Goal: Task Accomplishment & Management: Use online tool/utility

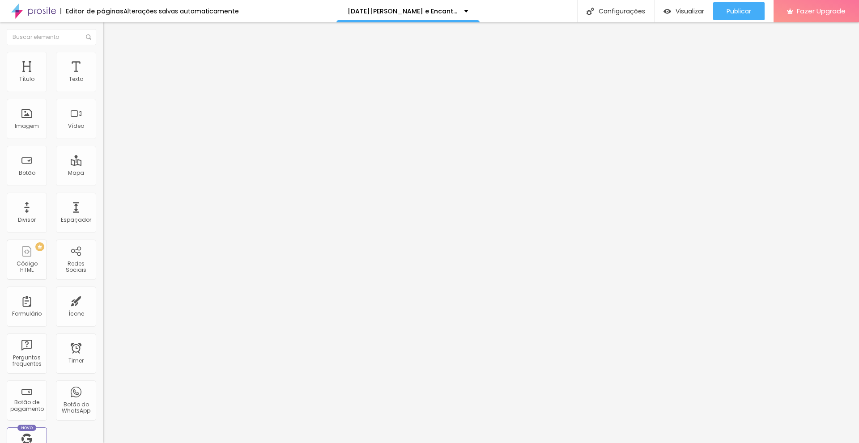
click at [110, 34] on div "Editar Coluna" at bounding box center [137, 32] width 55 height 7
click at [32, 129] on div "Imagem" at bounding box center [27, 126] width 24 height 6
click at [26, 127] on div "Imagem" at bounding box center [27, 126] width 24 height 6
click at [34, 124] on div "Imagem" at bounding box center [27, 126] width 24 height 6
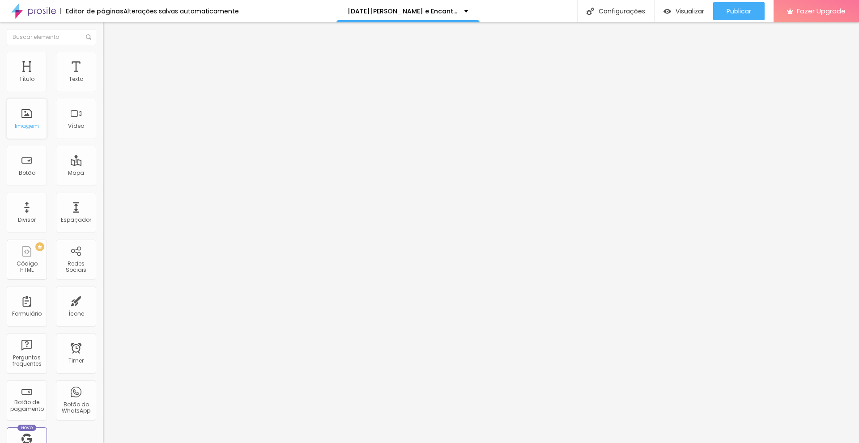
drag, startPoint x: 34, startPoint y: 124, endPoint x: 23, endPoint y: 122, distance: 11.3
click at [23, 122] on div "Imagem" at bounding box center [27, 119] width 40 height 40
click at [435, 14] on div "Natal Luzes e Encanto" at bounding box center [408, 11] width 121 height 6
click at [678, 12] on span "Visualizar" at bounding box center [690, 11] width 29 height 7
click at [685, 16] on div "Visualizar" at bounding box center [684, 11] width 41 height 18
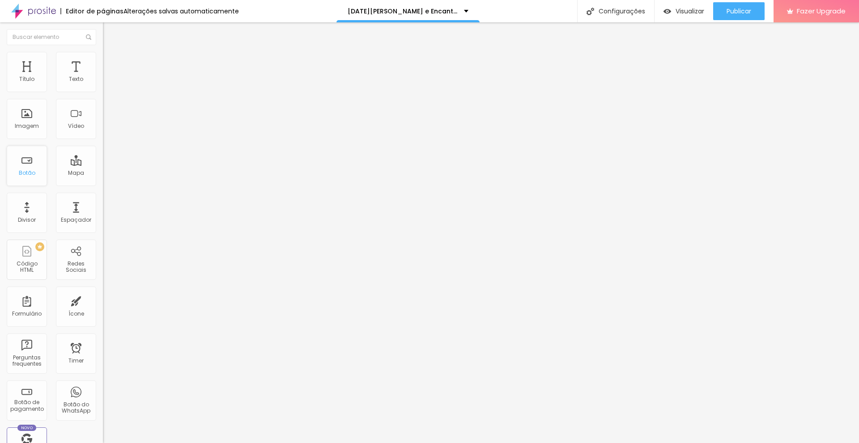
click at [28, 175] on div "Botão" at bounding box center [27, 173] width 17 height 6
click at [28, 162] on div "Botão" at bounding box center [27, 166] width 40 height 40
click at [23, 177] on div "Botão" at bounding box center [27, 166] width 40 height 40
click at [155, 443] on div at bounding box center [429, 449] width 859 height 0
click at [25, 171] on div "Botão" at bounding box center [27, 173] width 17 height 6
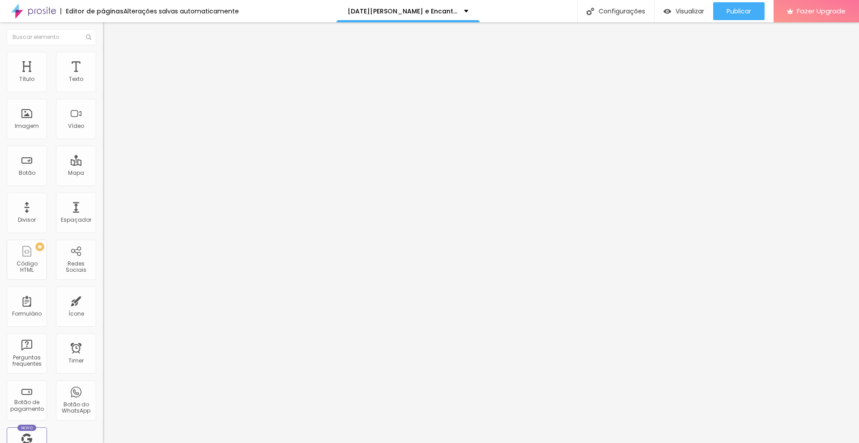
click at [103, 114] on div at bounding box center [154, 110] width 103 height 7
click at [103, 120] on img at bounding box center [106, 117] width 6 height 6
click at [103, 183] on input "https://" at bounding box center [156, 179] width 107 height 9
click at [111, 60] on span "Estilo" at bounding box center [118, 58] width 14 height 8
click at [103, 52] on li "Conteúdo" at bounding box center [154, 47] width 103 height 9
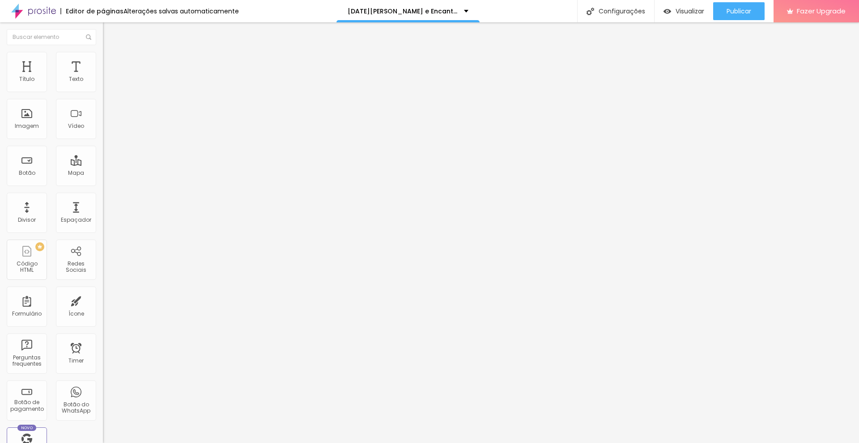
click at [110, 32] on img "button" at bounding box center [113, 32] width 7 height 7
drag, startPoint x: 25, startPoint y: 166, endPoint x: 24, endPoint y: 160, distance: 6.3
click at [24, 160] on div "Botão" at bounding box center [27, 166] width 40 height 40
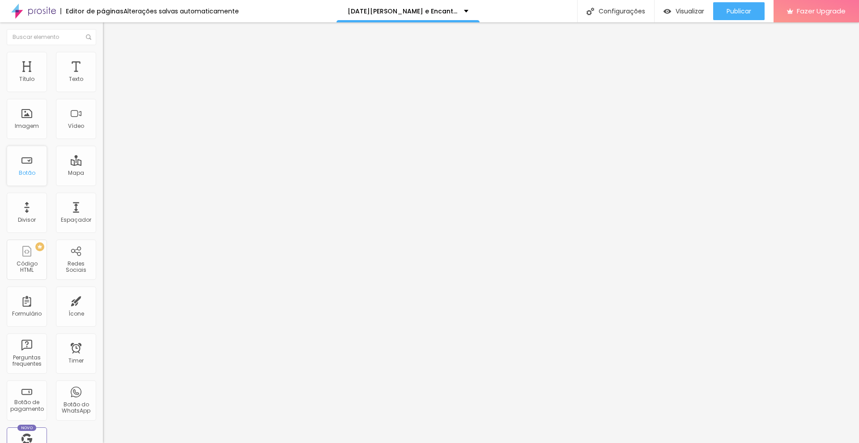
click at [24, 160] on div "Botão" at bounding box center [27, 166] width 40 height 40
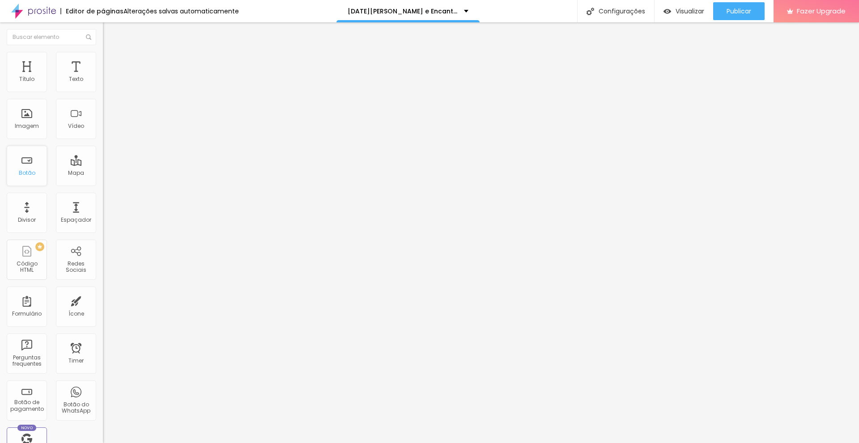
click at [24, 160] on div "Botão" at bounding box center [27, 166] width 40 height 40
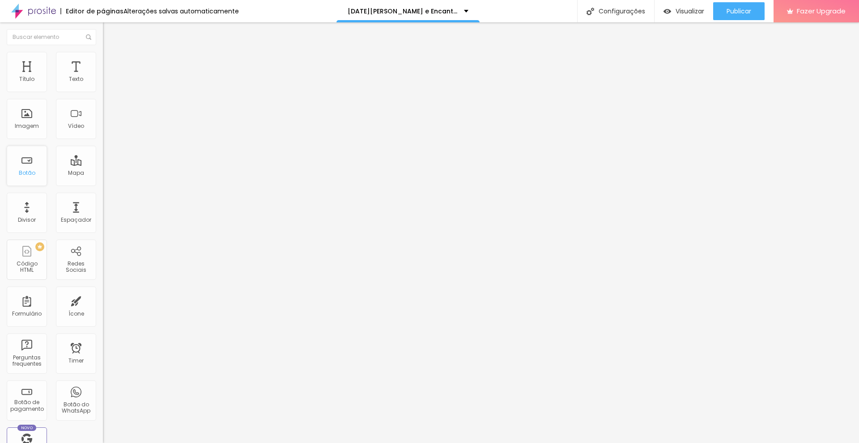
click at [24, 160] on div "Botão" at bounding box center [27, 166] width 40 height 40
click at [797, 15] on div "Fazer Upgrade" at bounding box center [816, 11] width 59 height 22
click at [35, 173] on div "Botão" at bounding box center [27, 166] width 40 height 40
click at [63, 443] on div "Subindo 1/2 arquivos" at bounding box center [429, 445] width 859 height 5
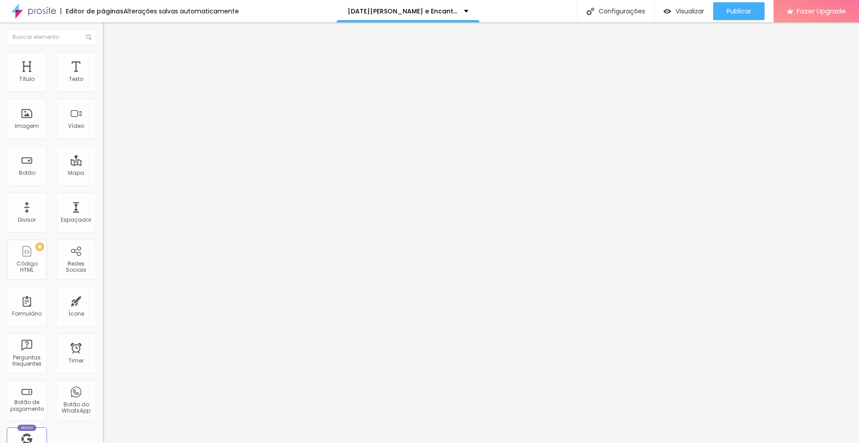
click at [18, 166] on div "Botão" at bounding box center [27, 166] width 40 height 40
click at [103, 59] on li "Estilo" at bounding box center [154, 56] width 103 height 9
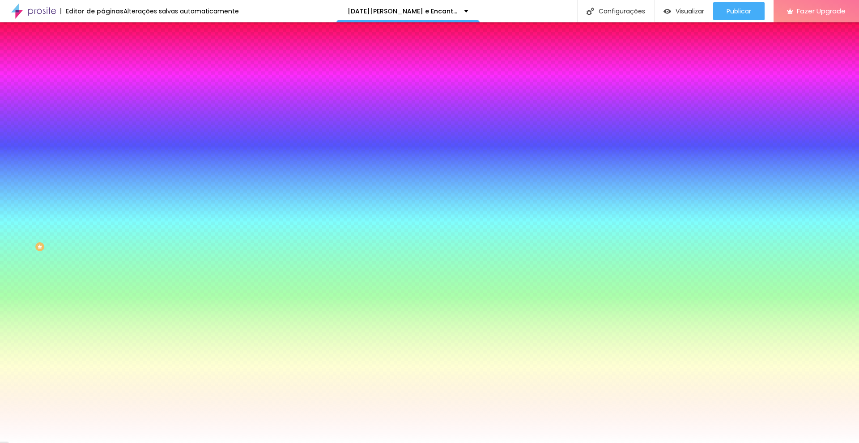
type input "7"
type input "10"
type input "13"
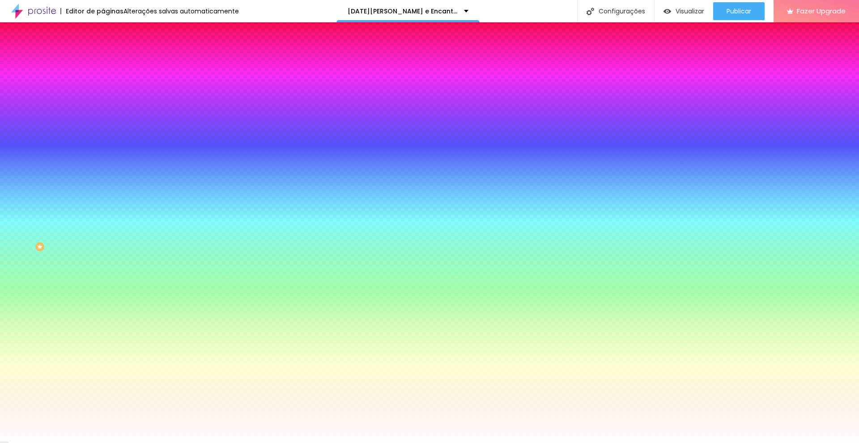
type input "13"
type input "18"
type input "23"
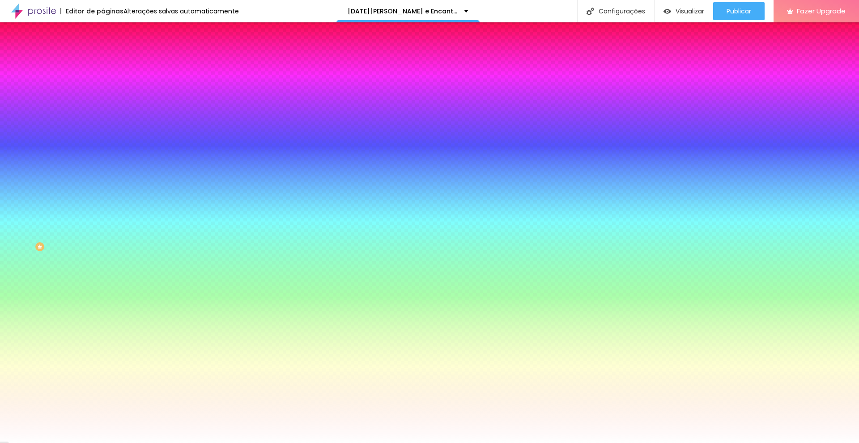
type input "31"
type input "43"
type input "51"
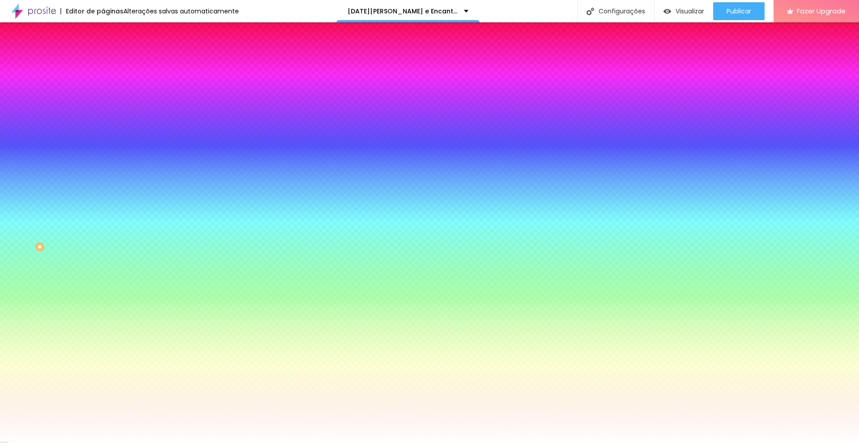
type input "51"
type input "61"
type input "71"
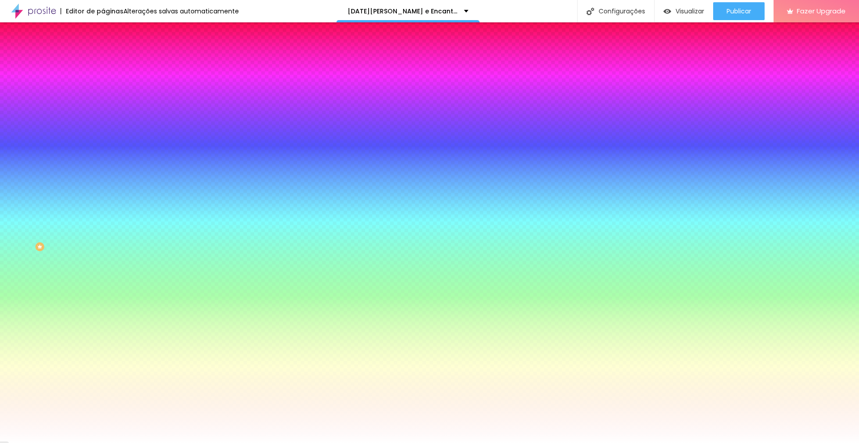
type input "81"
type input "89"
type input "97"
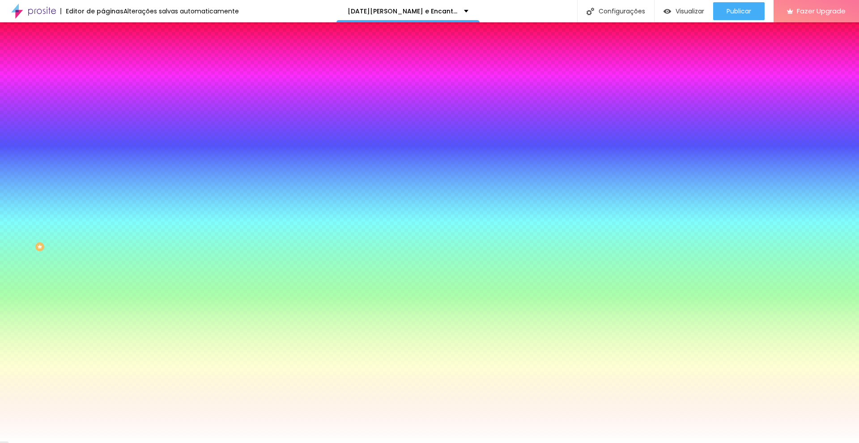
type input "97"
type input "102"
type input "109"
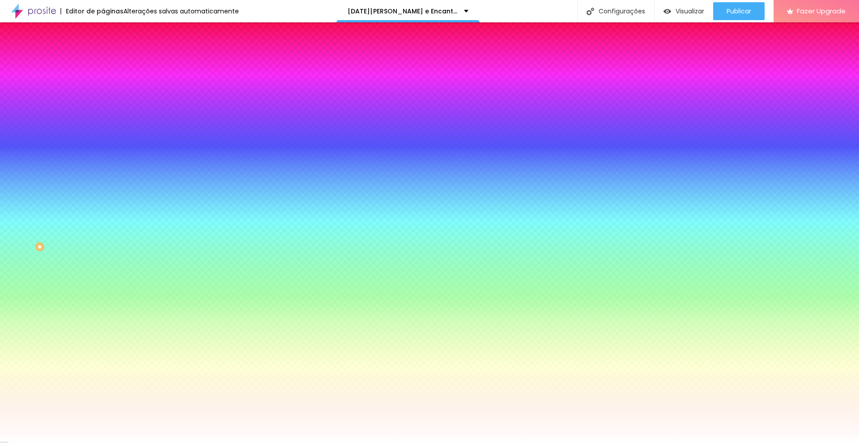
type input "110"
type input "115"
type input "118"
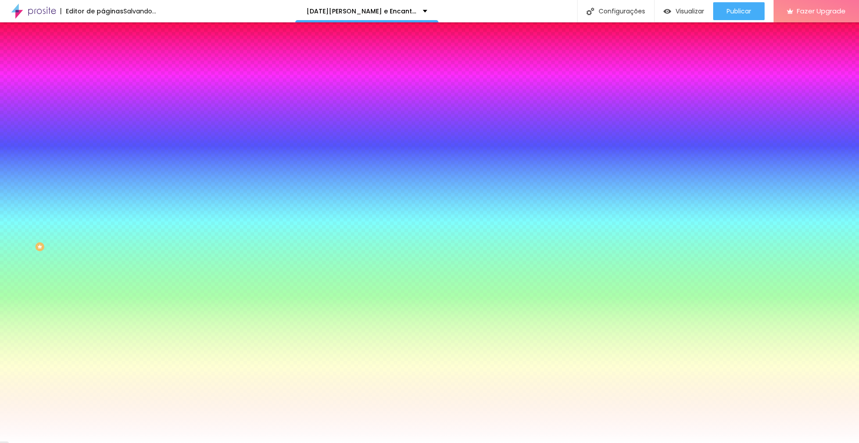
type input "118"
type input "122"
type input "123"
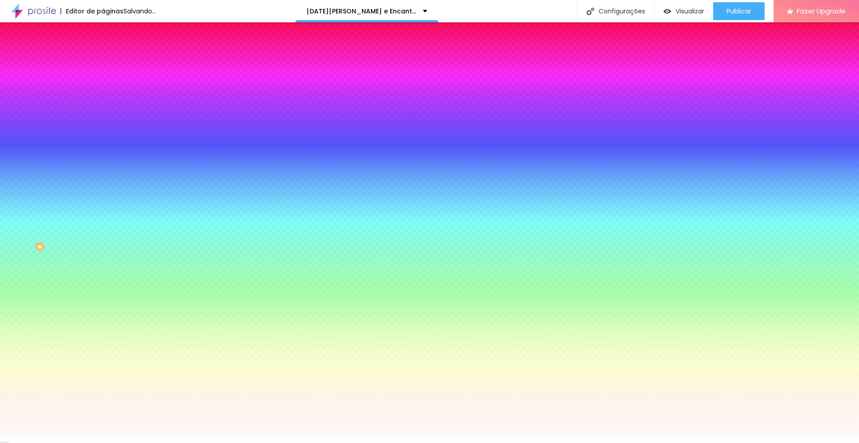
type input "127"
type input "128"
drag, startPoint x: 22, startPoint y: 111, endPoint x: 56, endPoint y: 114, distance: 33.7
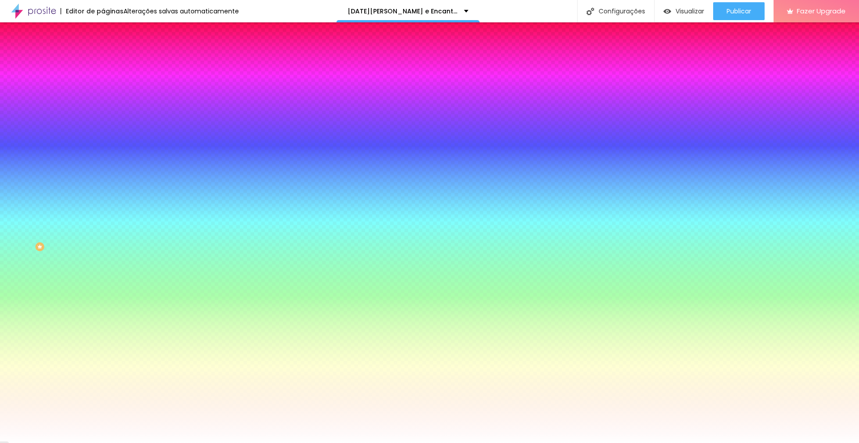
click at [103, 198] on input "range" at bounding box center [132, 201] width 58 height 7
type input "118"
type input "114"
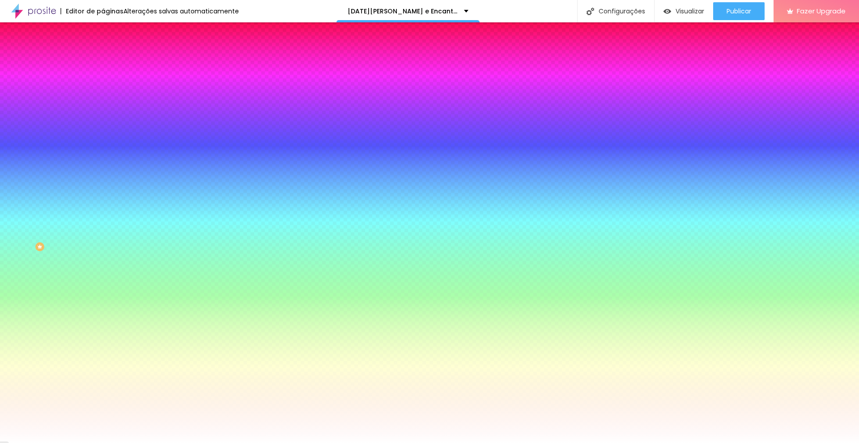
type input "110"
type input "105"
type input "99"
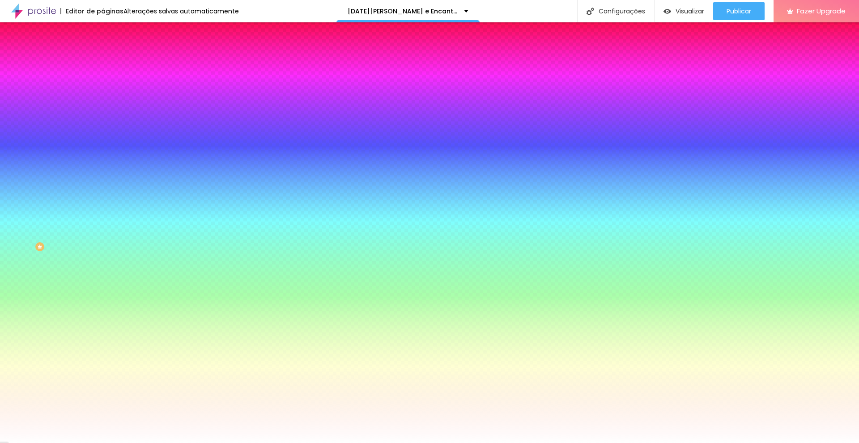
type input "99"
type input "95"
type input "91"
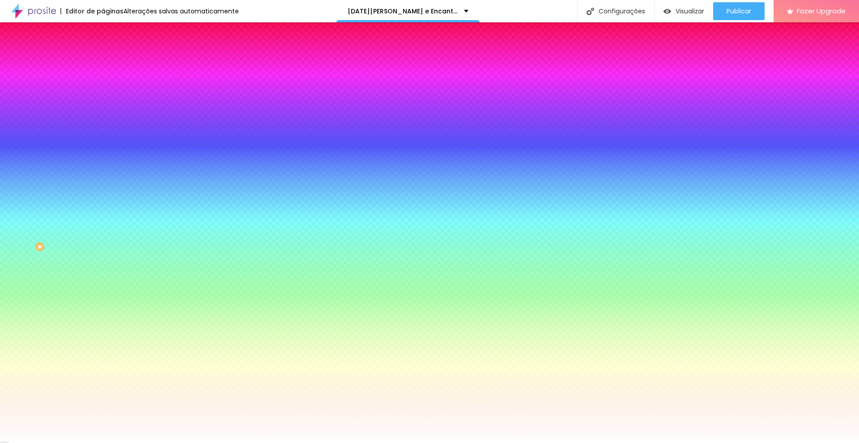
type input "89"
type input "86"
type input "84"
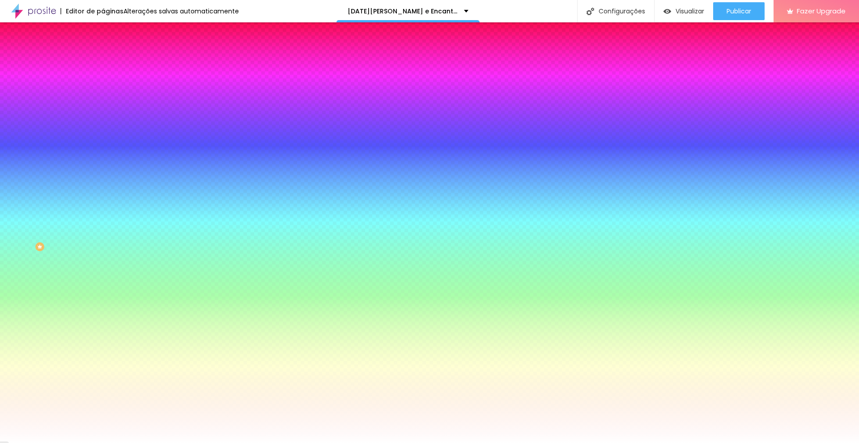
type input "84"
type input "82"
type input "79"
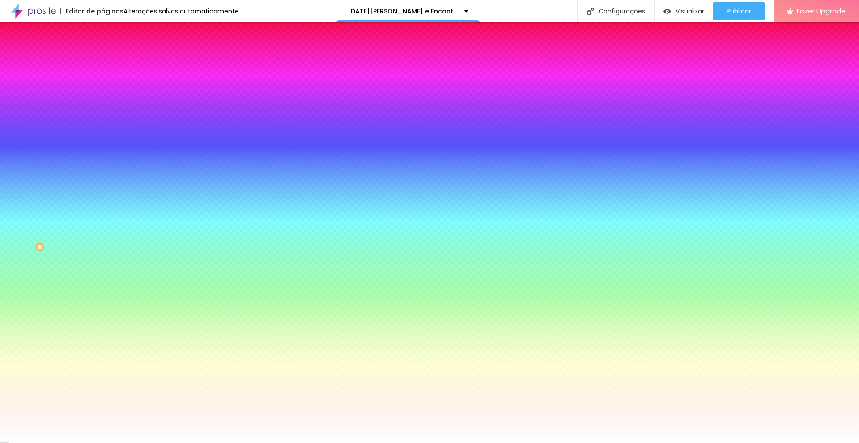
type input "77"
type input "76"
type input "74"
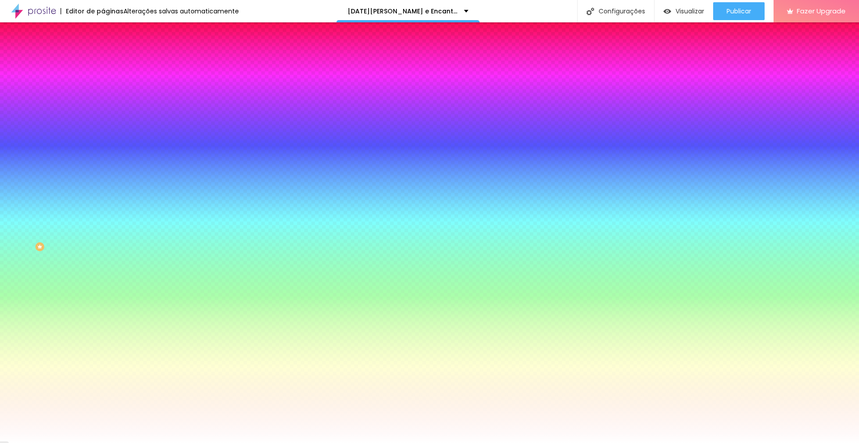
type input "74"
type input "71"
type input "69"
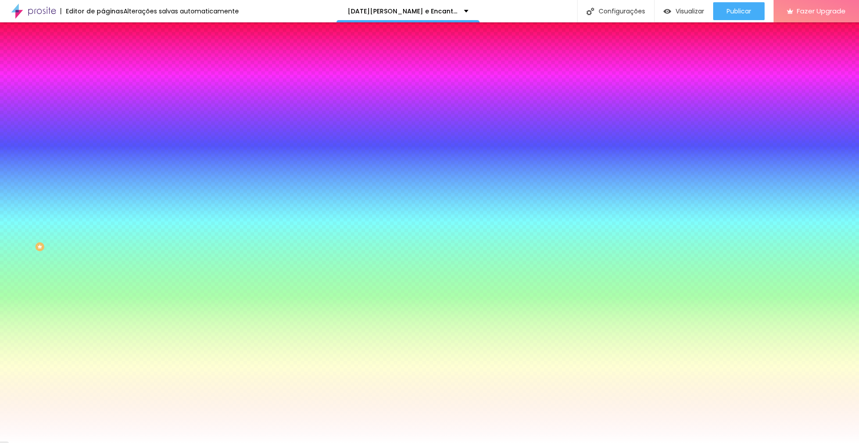
type input "67"
type input "64"
type input "63"
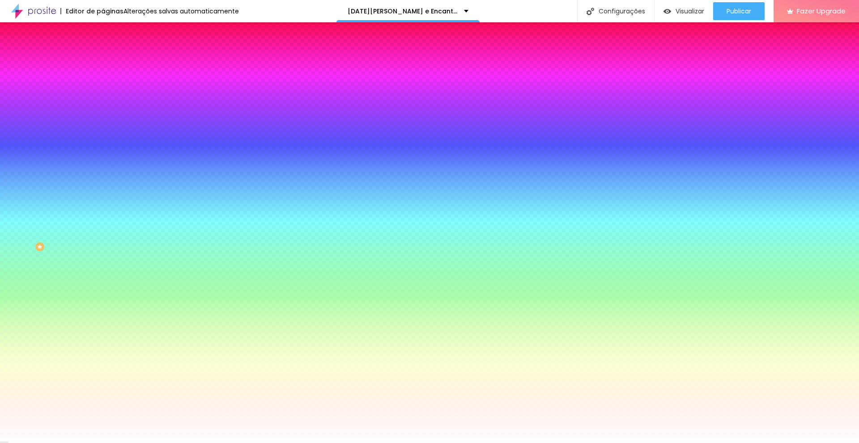
type input "63"
type input "61"
type input "59"
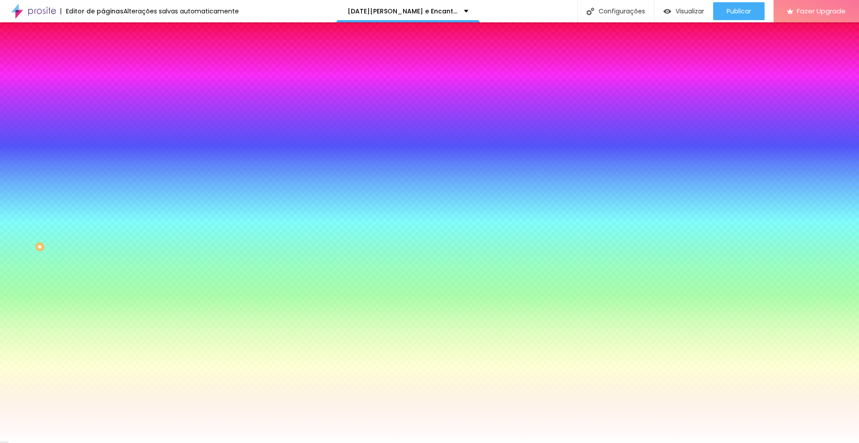
type input "58"
drag, startPoint x: 54, startPoint y: 108, endPoint x: 37, endPoint y: 108, distance: 17.5
type input "58"
click at [103, 198] on input "range" at bounding box center [132, 201] width 58 height 7
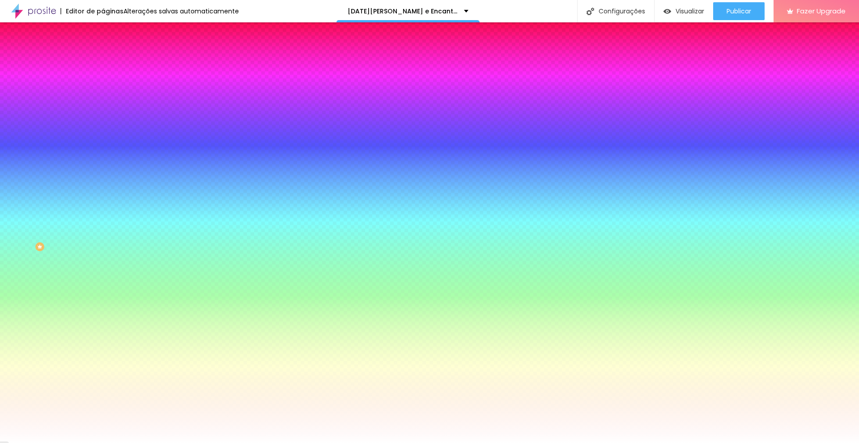
click at [103, 85] on div "Cor de fundo Voltar ao padrão #FFFFFF" at bounding box center [154, 82] width 103 height 25
click at [55, 115] on div at bounding box center [429, 221] width 859 height 443
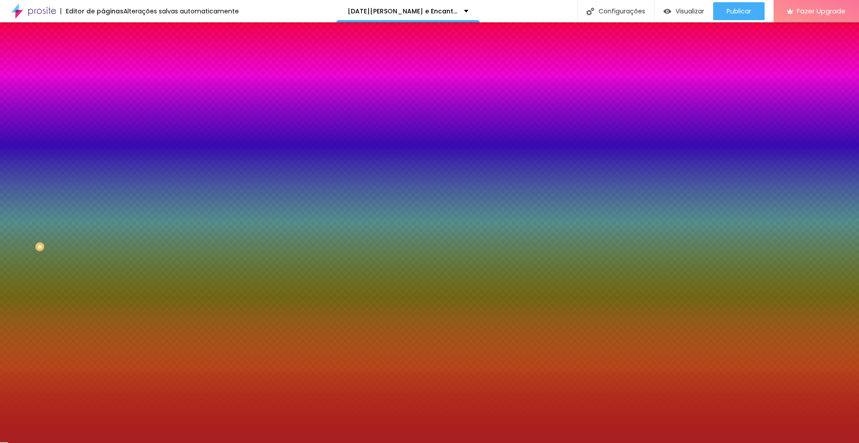
type input "#A72020"
drag, startPoint x: 53, startPoint y: 118, endPoint x: 61, endPoint y: 124, distance: 10.1
click at [61, 124] on div at bounding box center [429, 221] width 859 height 443
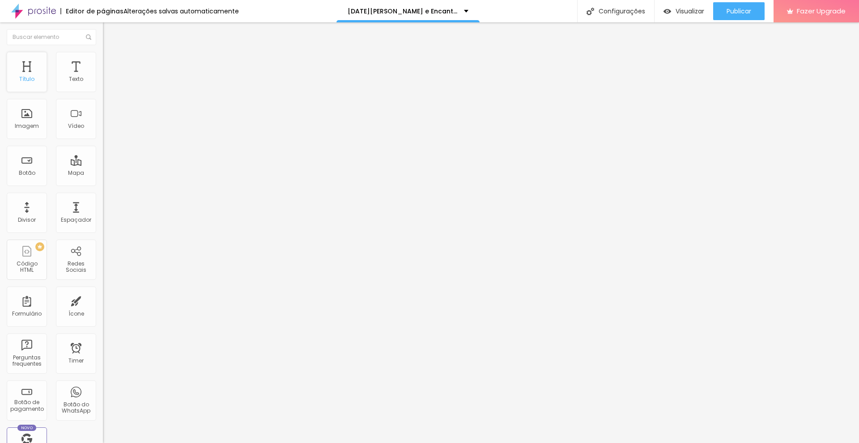
click at [29, 88] on div "Título" at bounding box center [27, 72] width 40 height 40
click at [20, 70] on div "Título" at bounding box center [27, 72] width 40 height 40
click at [71, 70] on div "Texto" at bounding box center [76, 72] width 40 height 40
click at [70, 38] on input "text" at bounding box center [52, 37] width 90 height 16
click at [28, 170] on div "Botão" at bounding box center [27, 173] width 17 height 6
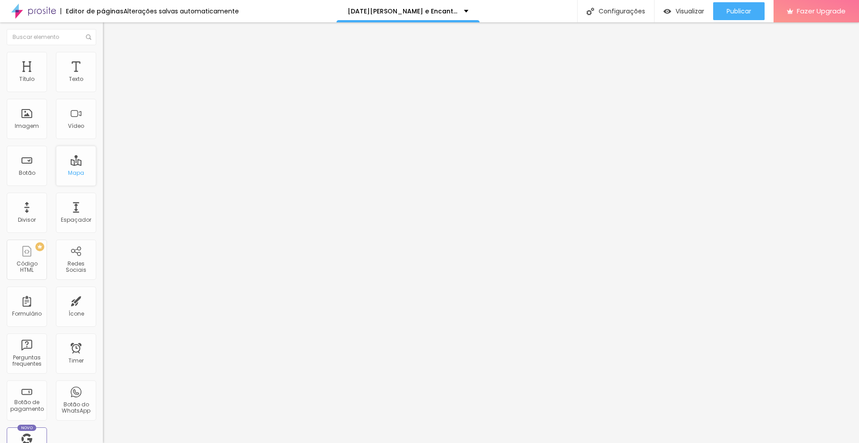
click at [76, 173] on div "Mapa" at bounding box center [76, 173] width 16 height 6
click at [35, 201] on div "Divisor" at bounding box center [27, 213] width 40 height 40
click at [70, 220] on div "Espaçador" at bounding box center [76, 220] width 30 height 6
click at [33, 247] on span "PREMIUM" at bounding box center [27, 247] width 30 height 4
click at [64, 258] on div "Redes Sociais" at bounding box center [76, 260] width 40 height 40
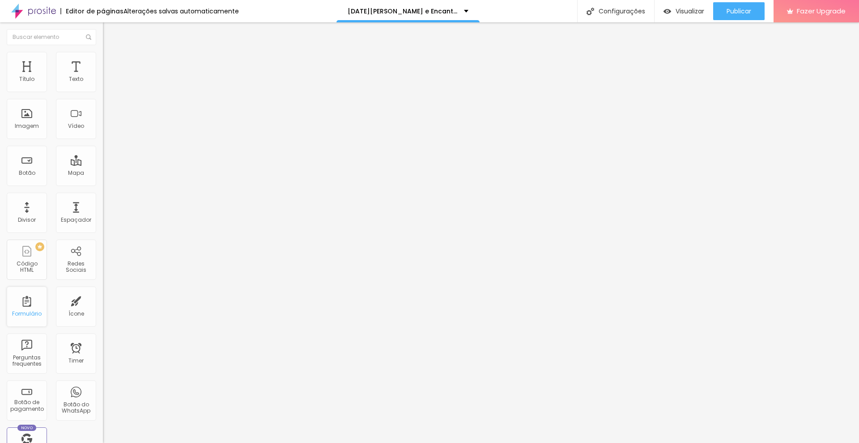
click at [20, 303] on div "Formulário" at bounding box center [27, 307] width 40 height 40
click at [61, 313] on div "Ícone" at bounding box center [76, 307] width 40 height 40
click at [33, 343] on div "Perguntas frequentes" at bounding box center [27, 354] width 40 height 40
click at [72, 352] on div "Timer" at bounding box center [76, 354] width 40 height 40
click at [60, 424] on div "Título Texto Imagem Vídeo Botão Mapa Divisor Espaçador PREMIUM Código HTML Rede…" at bounding box center [51, 263] width 103 height 423
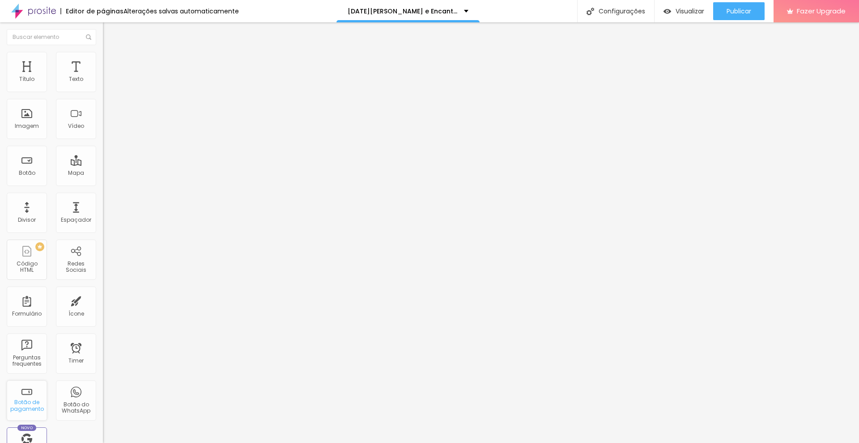
click at [30, 408] on div "Botão de pagamento" at bounding box center [26, 406] width 35 height 13
drag, startPoint x: 69, startPoint y: 408, endPoint x: 64, endPoint y: 401, distance: 8.3
click at [68, 406] on div "Botão do WhatsApp" at bounding box center [75, 408] width 35 height 13
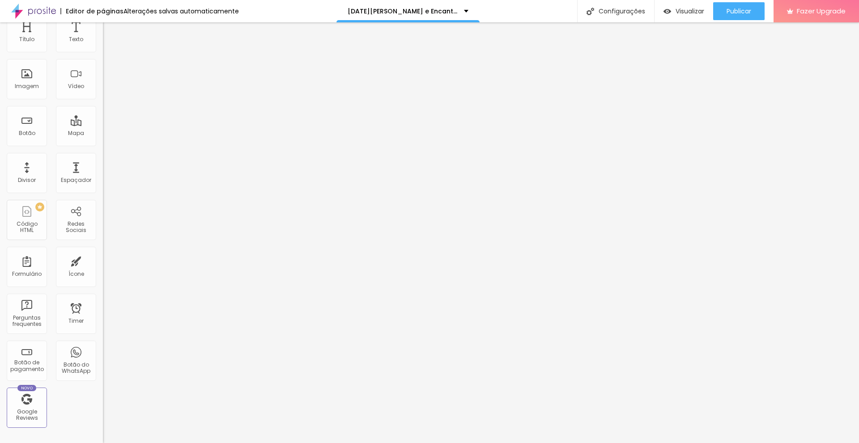
scroll to position [134, 0]
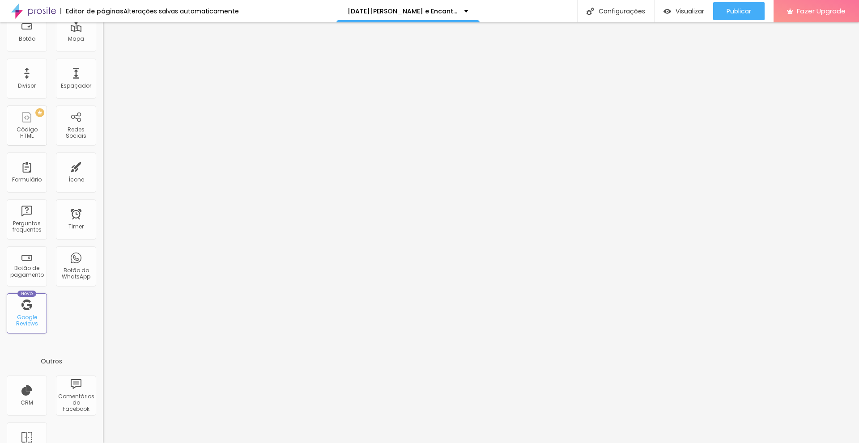
click at [23, 318] on div "Google Reviews" at bounding box center [26, 321] width 35 height 13
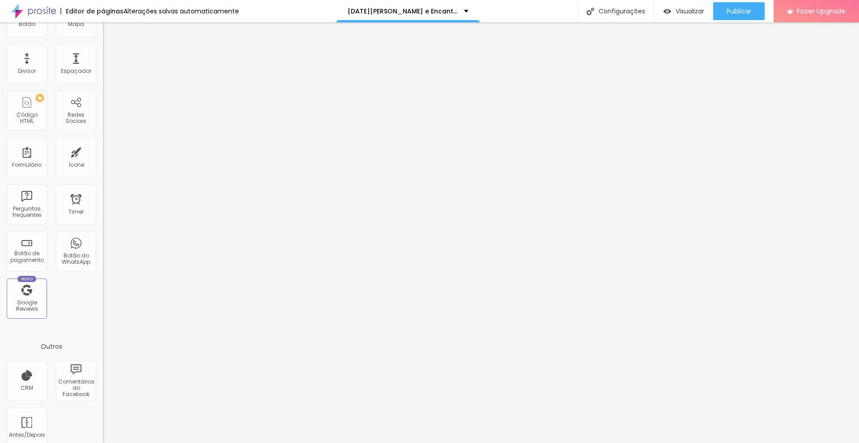
scroll to position [161, 0]
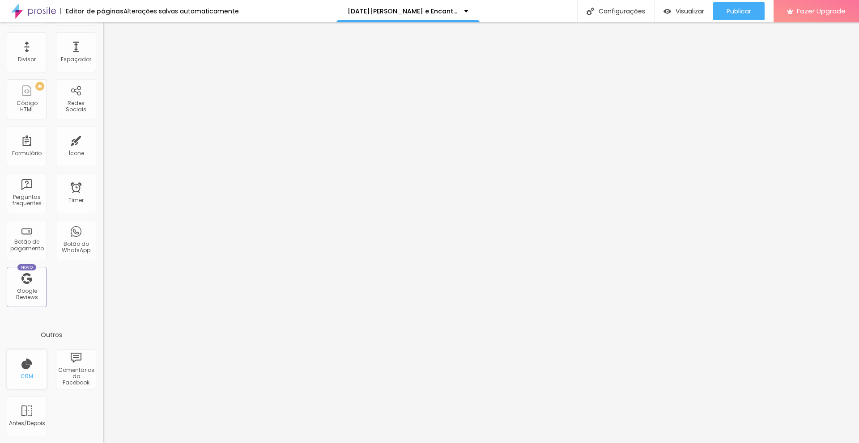
click at [29, 362] on div "CRM" at bounding box center [27, 370] width 40 height 40
click at [71, 379] on div "Comentários do Facebook" at bounding box center [75, 376] width 35 height 19
click at [35, 416] on div "Antes/Depois" at bounding box center [27, 416] width 40 height 40
click at [703, 9] on icon "button" at bounding box center [708, 11] width 11 height 11
click at [693, 8] on span "Visualizar" at bounding box center [682, 11] width 29 height 7
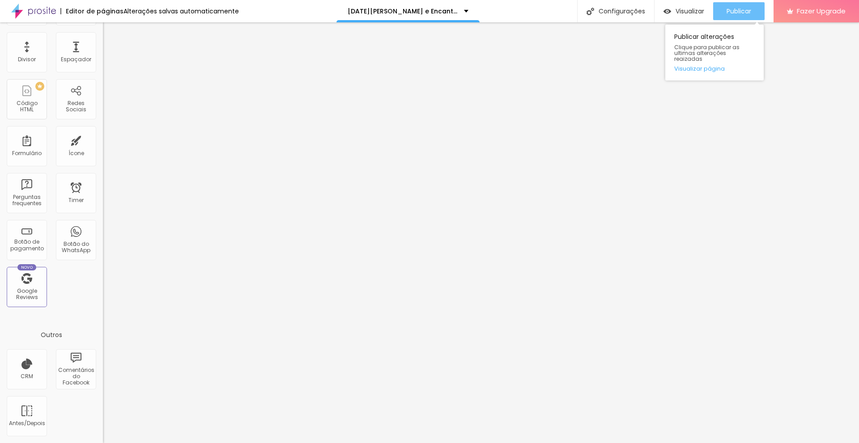
click at [727, 10] on span "Publicar" at bounding box center [739, 11] width 25 height 7
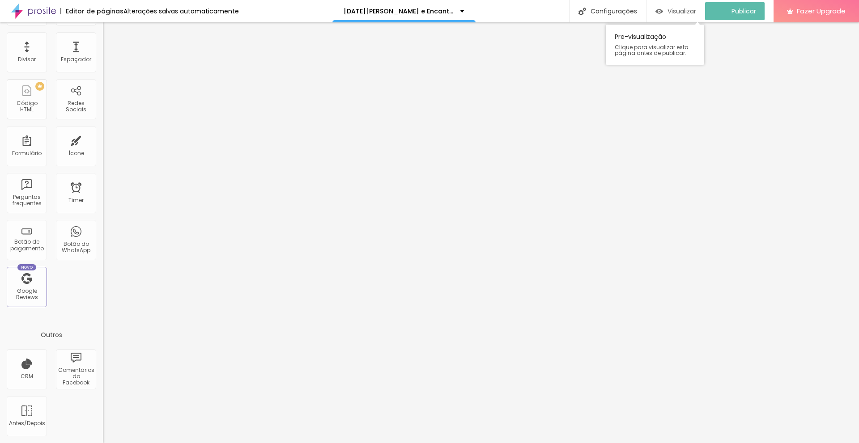
click at [677, 11] on span "Visualizar" at bounding box center [682, 11] width 29 height 7
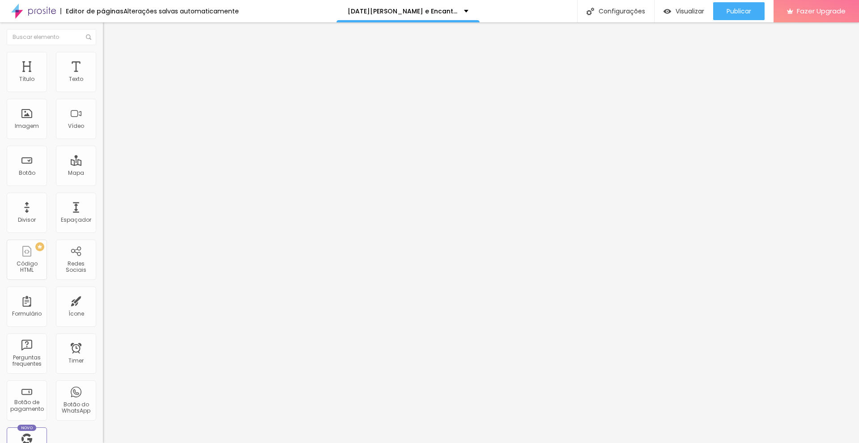
click at [111, 61] on span "Estilo" at bounding box center [118, 58] width 14 height 8
type input "3"
type input "7"
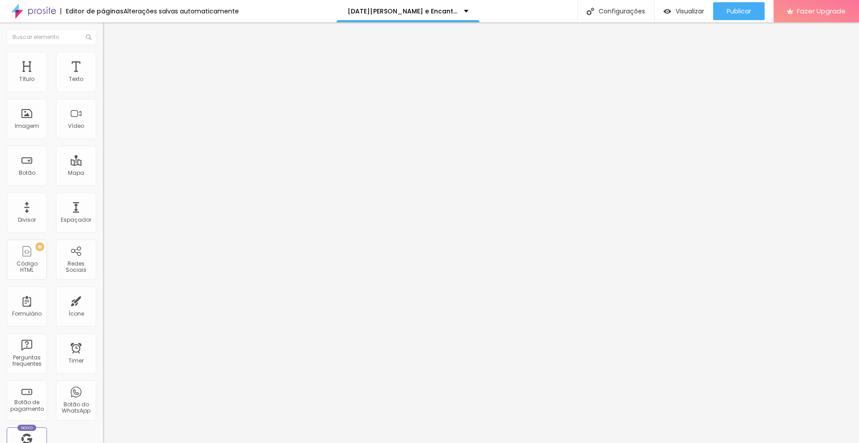
type input "11"
type input "18"
type input "26"
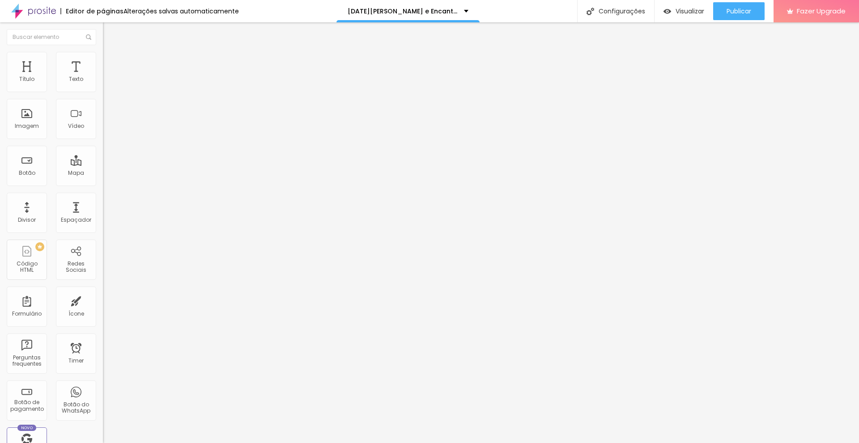
type input "26"
type input "36"
type input "43"
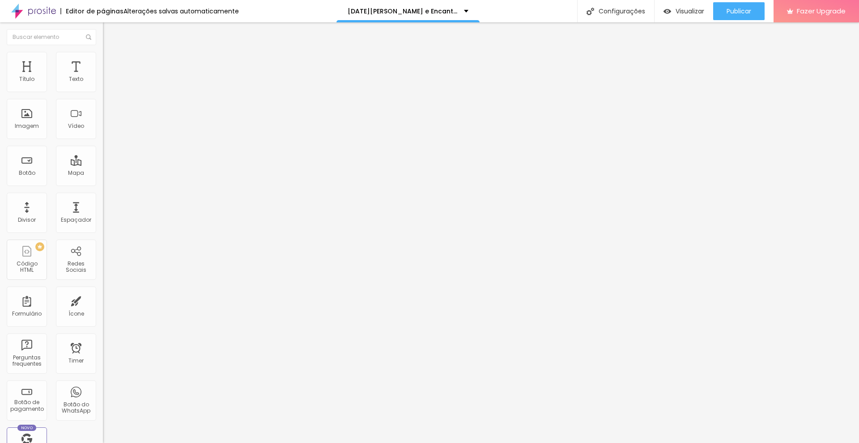
type input "48"
type input "53"
type input "56"
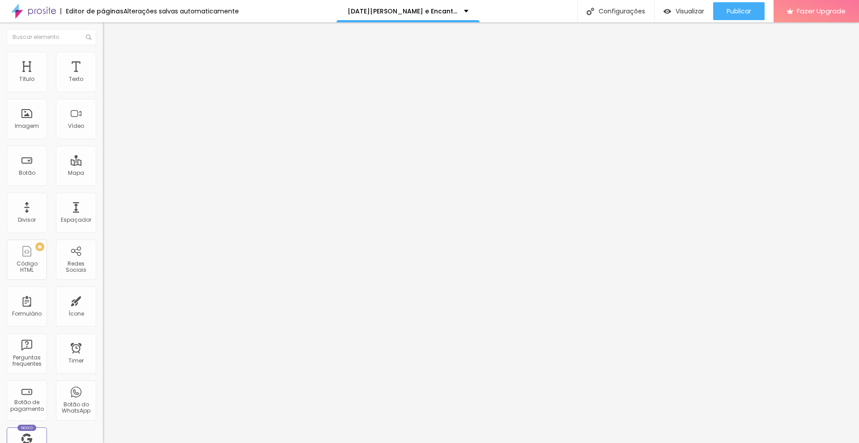
type input "56"
type input "58"
type input "61"
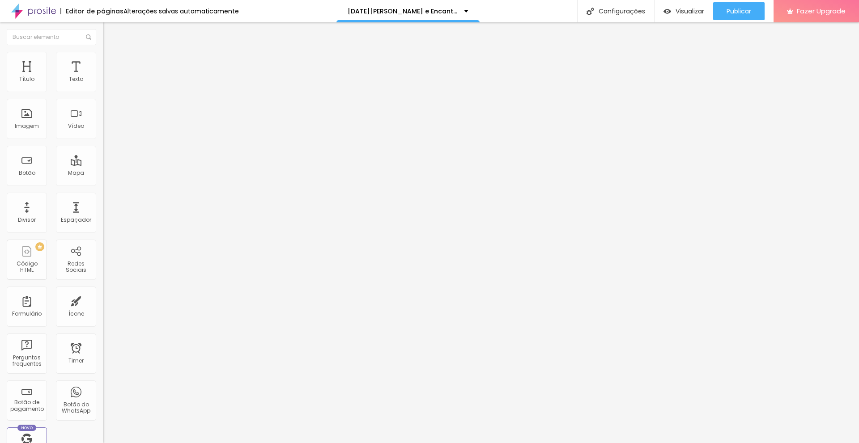
drag, startPoint x: 21, startPoint y: 111, endPoint x: 38, endPoint y: 113, distance: 16.3
type input "61"
click at [103, 196] on input "range" at bounding box center [132, 199] width 58 height 7
click at [103, 61] on li "Avançado" at bounding box center [154, 65] width 103 height 9
type input "11"
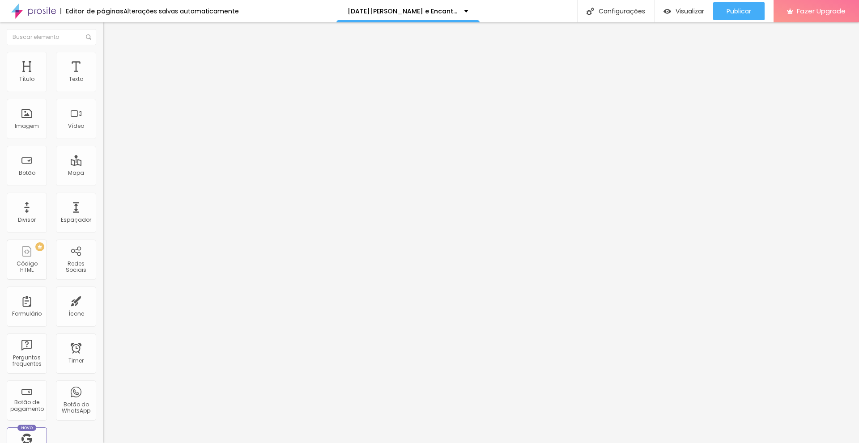
type input "11"
type input "13"
type input "16"
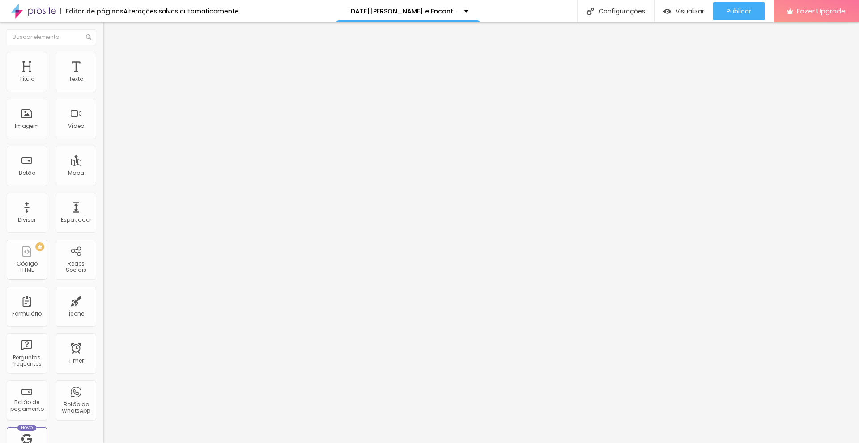
type input "18"
type input "21"
type input "23"
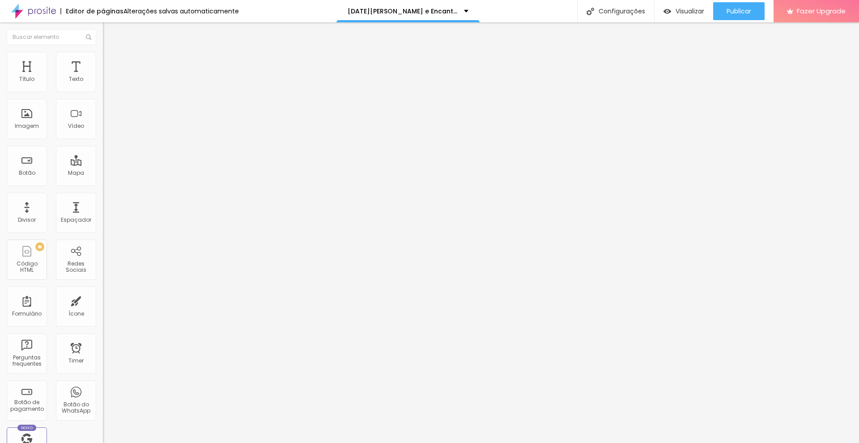
type input "23"
type input "25"
type input "27"
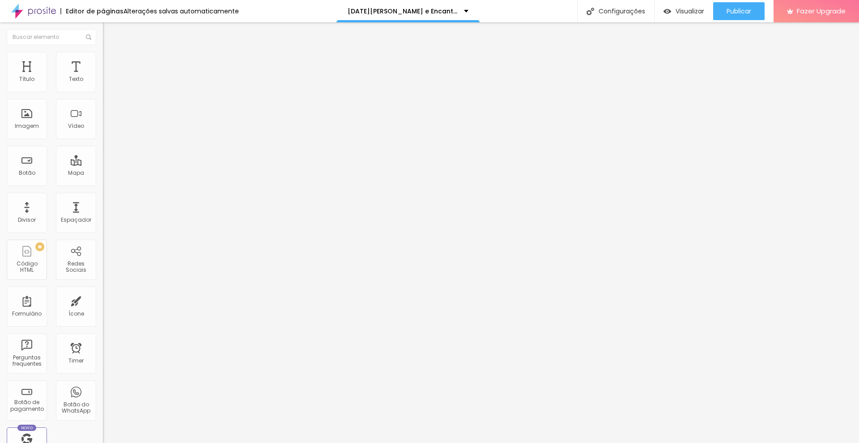
type input "28"
type input "30"
type input "31"
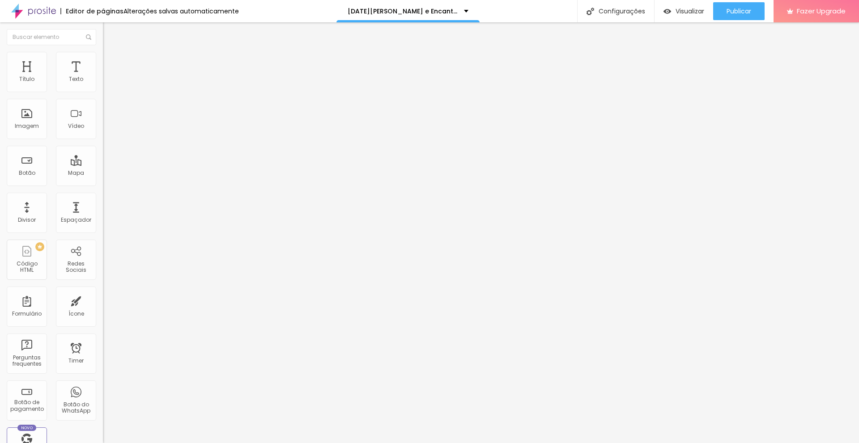
type input "31"
type input "33"
type input "35"
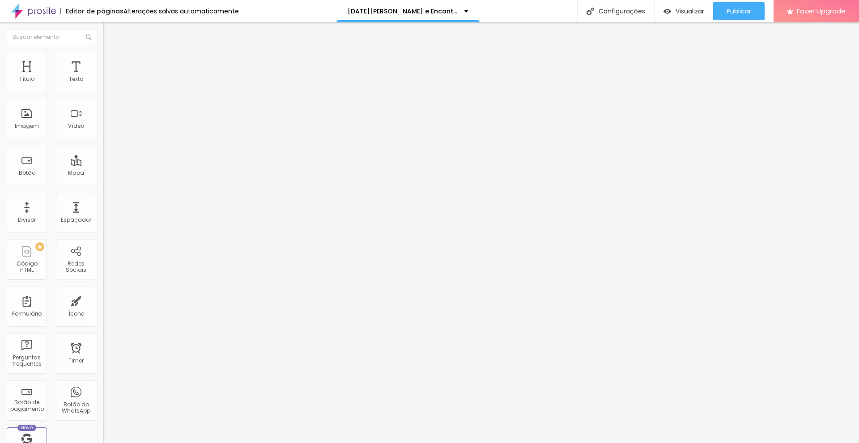
type input "39"
type input "44"
type input "50"
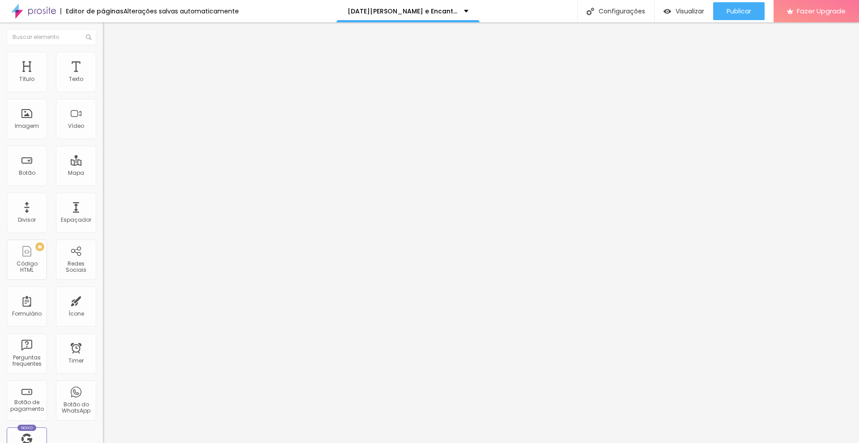
type input "50"
type input "57"
type input "62"
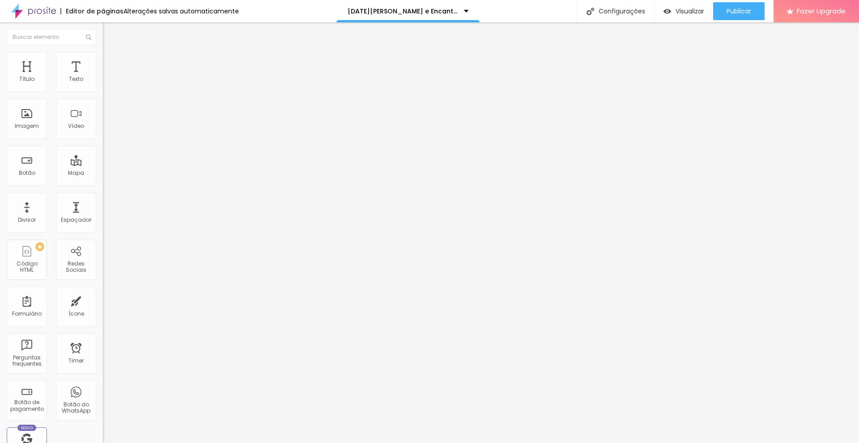
type input "67"
type input "70"
type input "72"
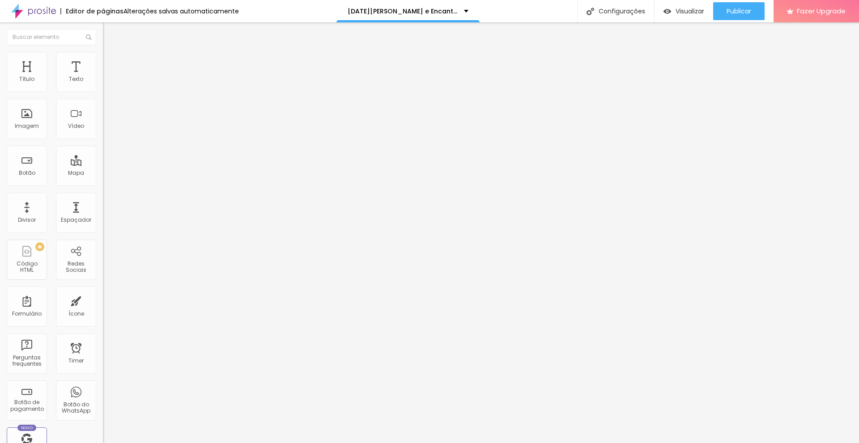
type input "72"
type input "73"
type input "74"
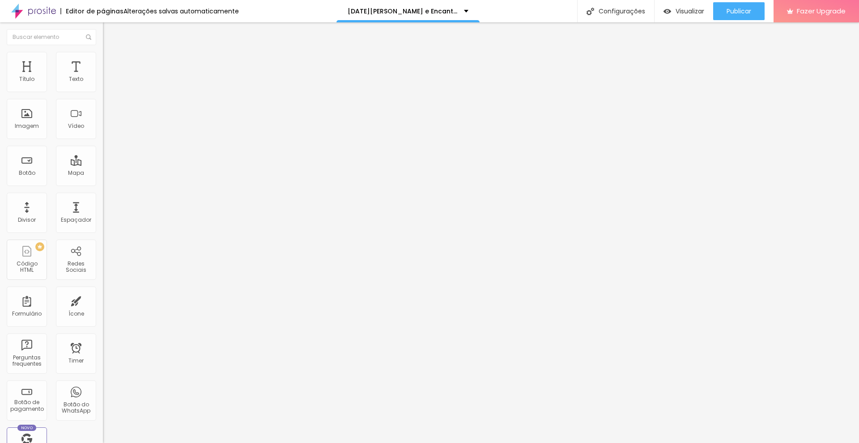
type input "75"
type input "76"
type input "77"
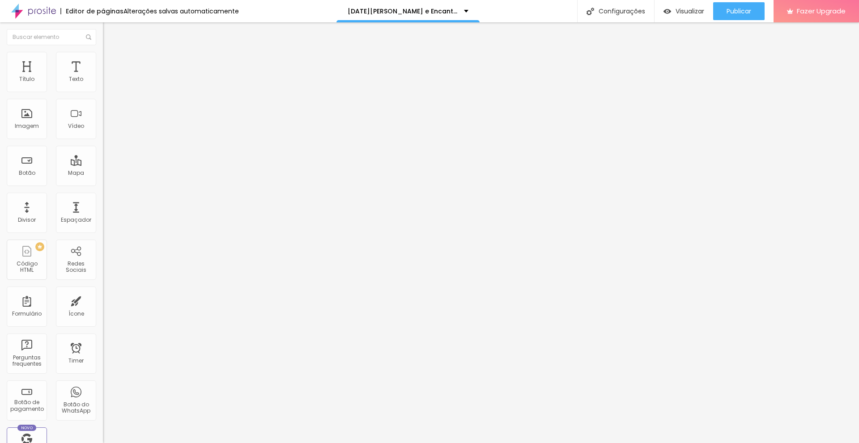
type input "77"
type input "78"
type input "80"
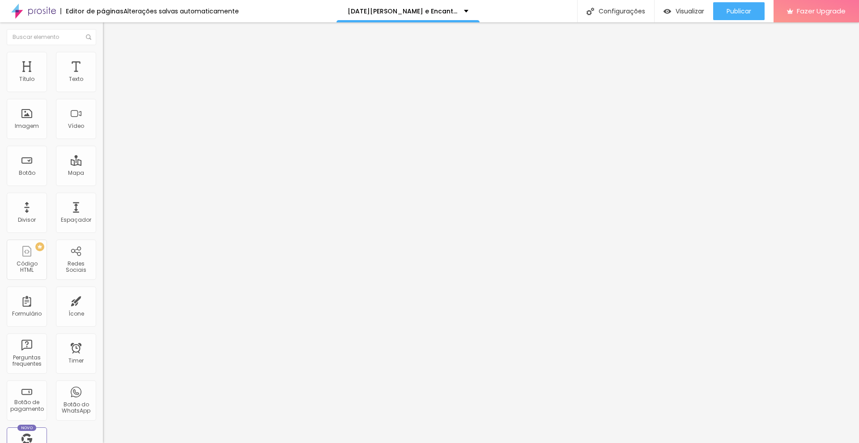
type input "81"
type input "85"
type input "88"
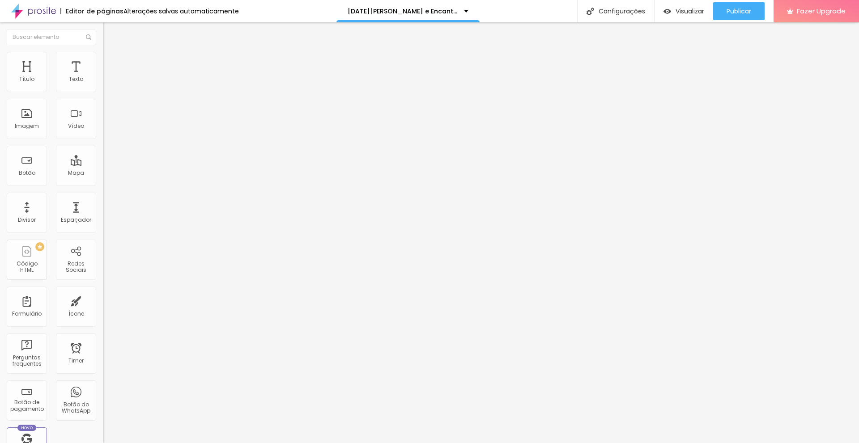
type input "88"
type input "91"
type input "95"
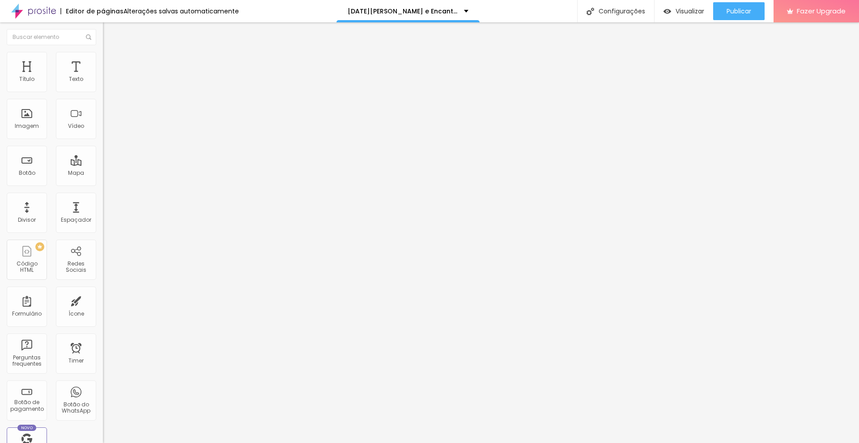
type input "100"
type input "87"
type input "74"
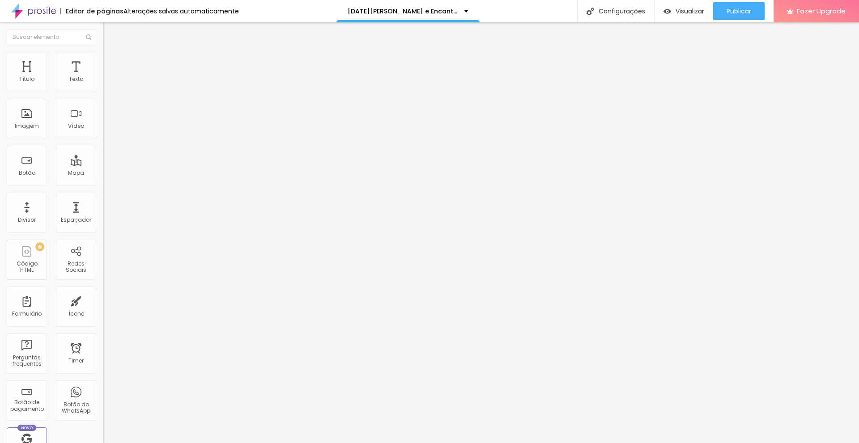
type input "74"
type input "63"
type input "51"
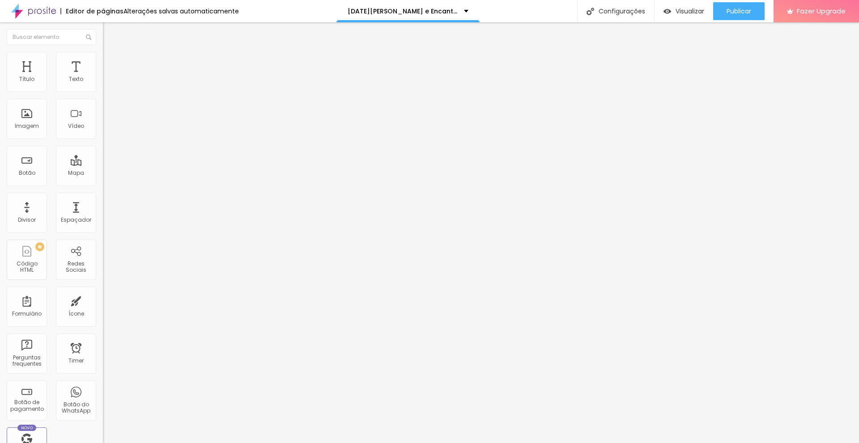
type input "41"
type input "33"
type input "25"
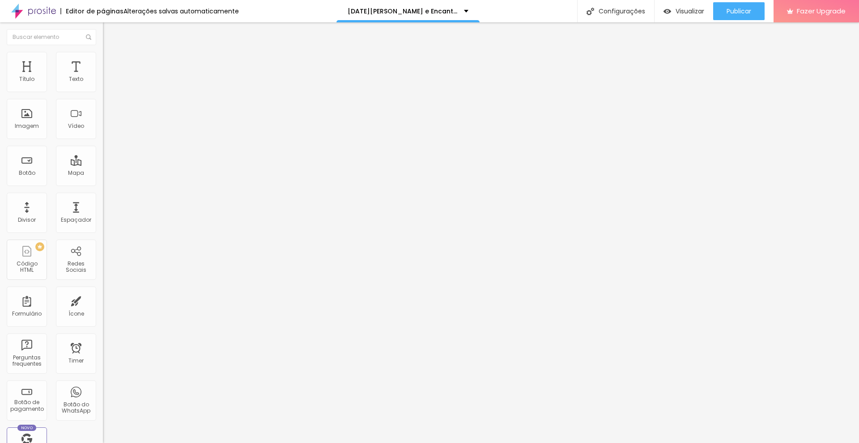
type input "25"
type input "19"
drag, startPoint x: 27, startPoint y: 90, endPoint x: 10, endPoint y: 109, distance: 25.0
click at [103, 174] on input "range" at bounding box center [132, 177] width 58 height 7
click at [103, 52] on li "Conteúdo" at bounding box center [154, 47] width 103 height 9
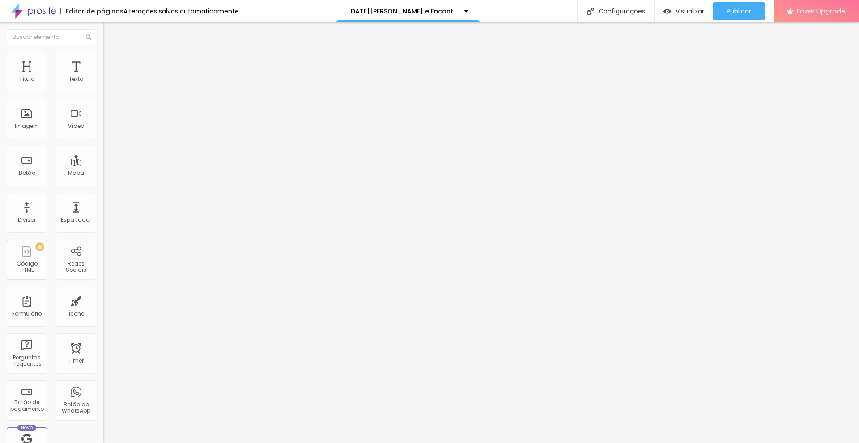
click at [103, 26] on button "Editar Imagem" at bounding box center [154, 32] width 103 height 21
click at [34, 175] on div "Botão" at bounding box center [27, 173] width 17 height 6
click at [110, 34] on img "button" at bounding box center [113, 32] width 7 height 7
click at [103, 52] on li "Conteúdo" at bounding box center [154, 47] width 103 height 9
click at [110, 34] on img "button" at bounding box center [113, 32] width 7 height 7
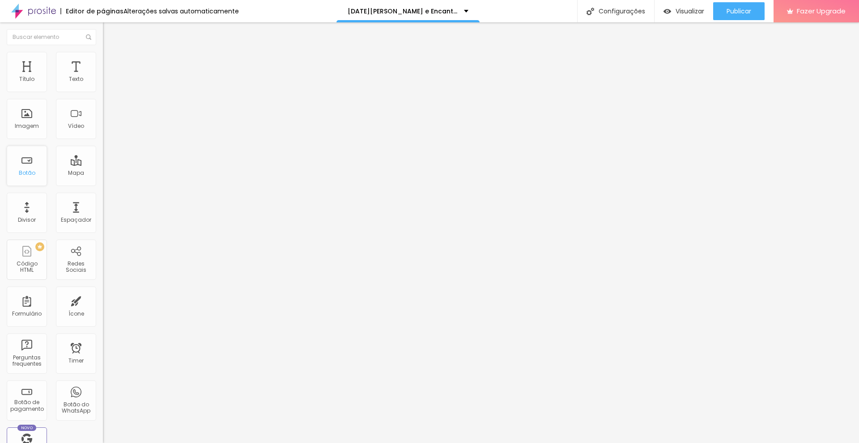
click at [28, 177] on div "Botão" at bounding box center [27, 166] width 40 height 40
click at [110, 35] on img "button" at bounding box center [113, 32] width 7 height 7
click at [664, 8] on img "button" at bounding box center [668, 12] width 8 height 8
click at [727, 8] on span "Publicar" at bounding box center [739, 11] width 25 height 7
click at [670, 8] on div "Visualizar" at bounding box center [676, 12] width 41 height 8
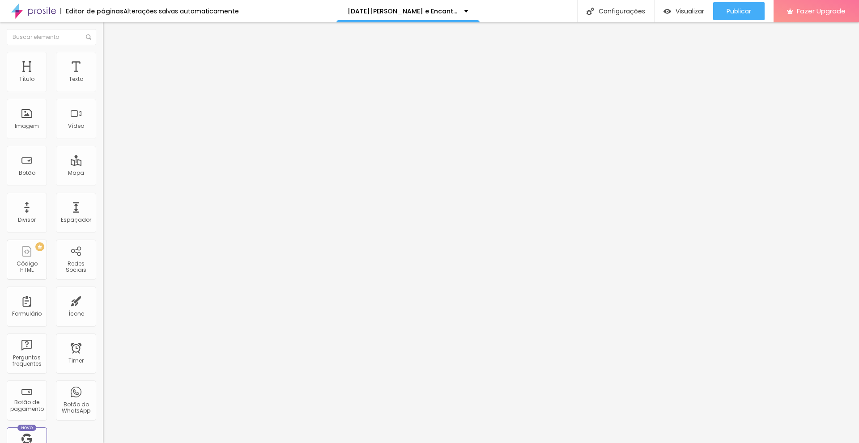
click at [103, 37] on button "Editar Botão" at bounding box center [154, 32] width 103 height 21
click at [30, 177] on div "Botão" at bounding box center [27, 166] width 40 height 40
click at [103, 61] on li "Avançado" at bounding box center [154, 65] width 103 height 9
drag, startPoint x: 30, startPoint y: 90, endPoint x: 0, endPoint y: 67, distance: 37.3
click at [103, 174] on input "range" at bounding box center [132, 177] width 58 height 7
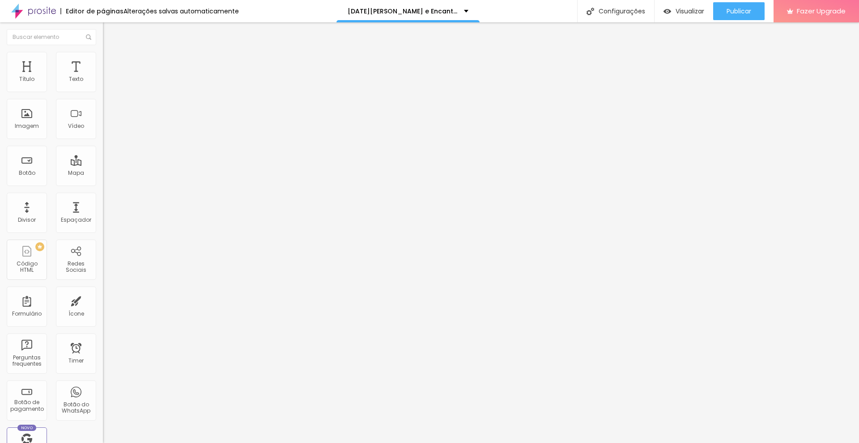
drag, startPoint x: 30, startPoint y: 105, endPoint x: 71, endPoint y: 144, distance: 56.3
click at [103, 300] on input "range" at bounding box center [132, 303] width 58 height 7
click at [103, 59] on li "Estilo" at bounding box center [154, 56] width 103 height 9
click at [103, 61] on img at bounding box center [107, 65] width 8 height 8
click at [103, 52] on li "Conteúdo" at bounding box center [154, 47] width 103 height 9
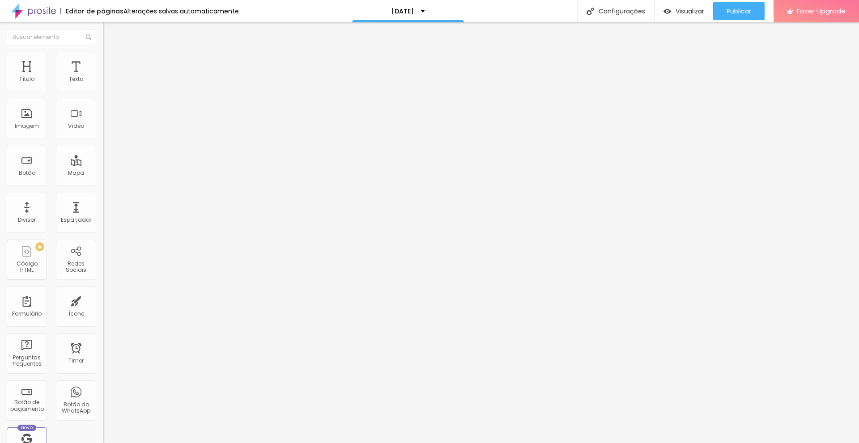
type input "25"
type input "22"
type input "19"
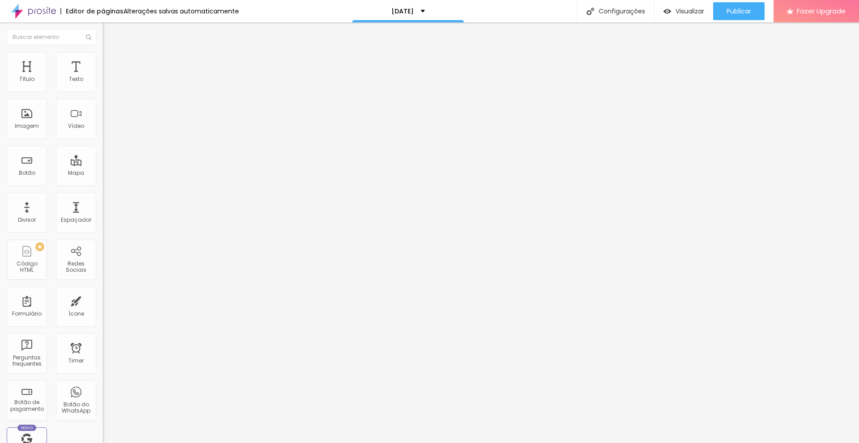
type input "19"
type input "17"
type input "16"
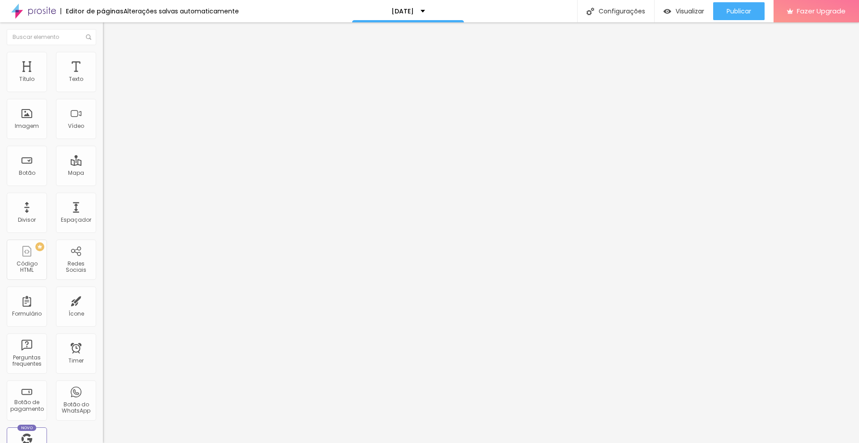
type input "15"
type input "16"
type input "17"
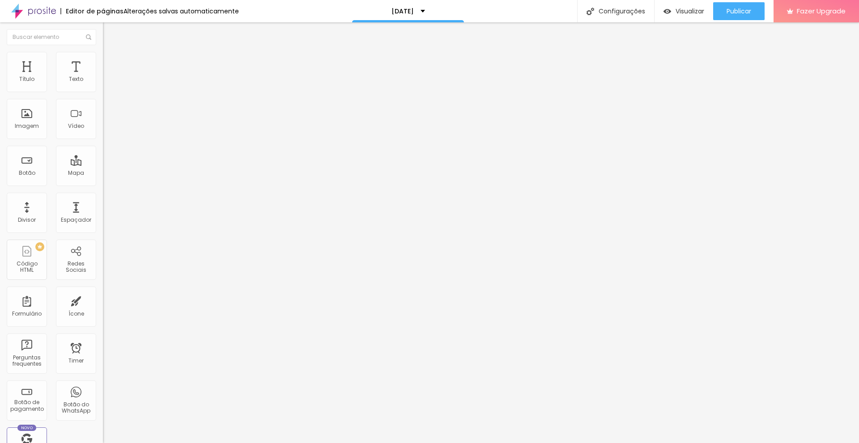
type input "17"
type input "18"
type input "22"
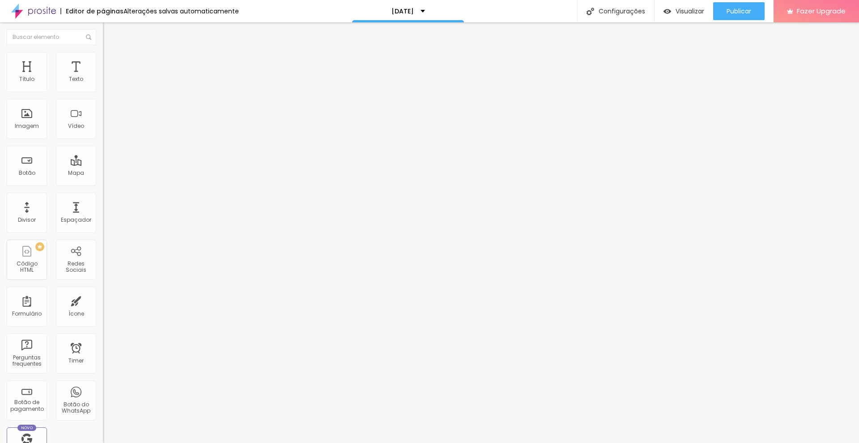
type input "24"
type input "26"
type input "27"
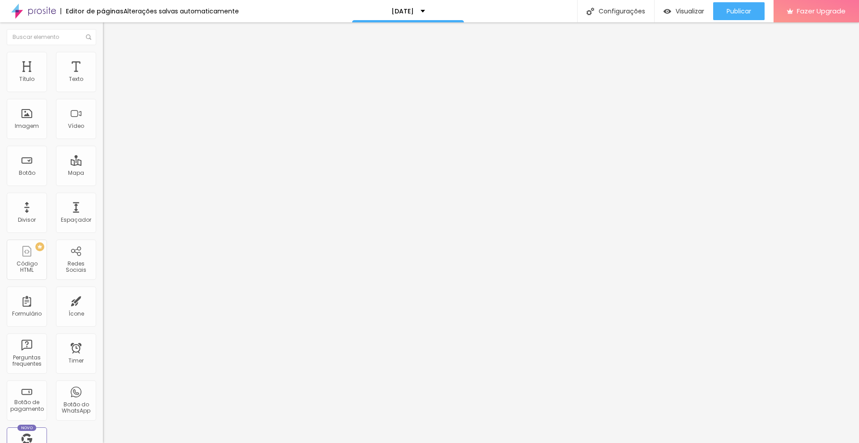
type input "27"
type input "29"
type input "28"
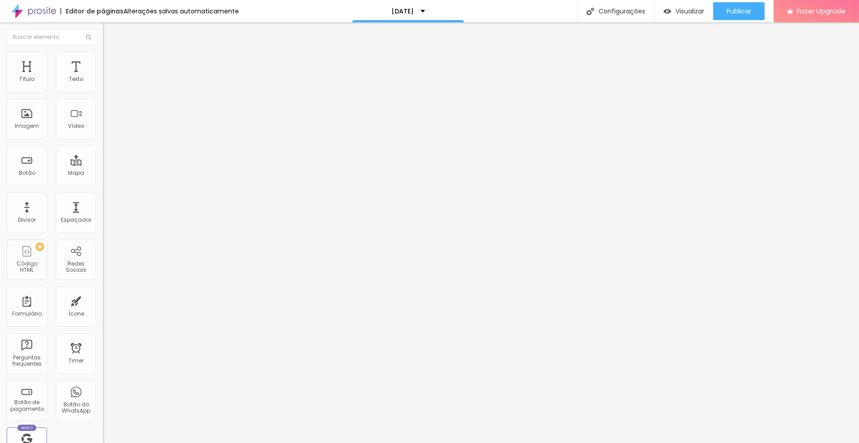
type input "27"
type input "26"
type input "25"
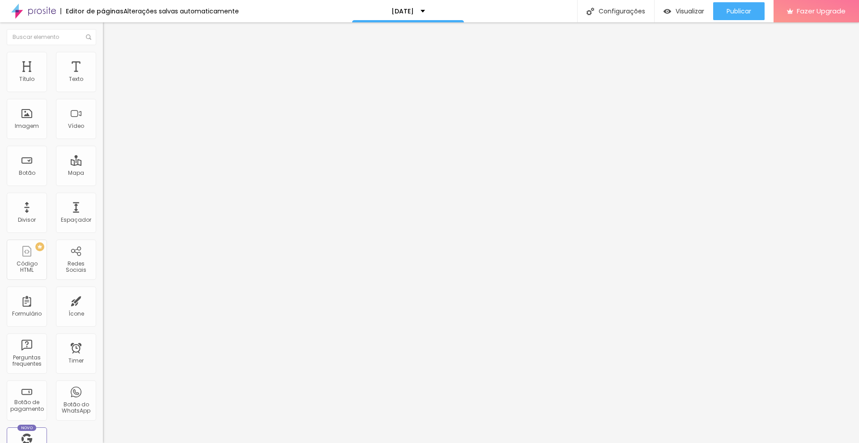
type input "25"
type input "24"
drag, startPoint x: 62, startPoint y: 89, endPoint x: 57, endPoint y: 90, distance: 5.5
type input "24"
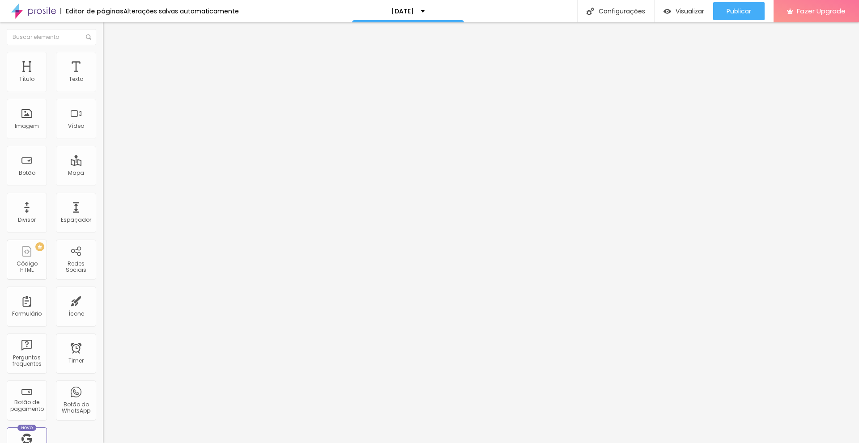
click at [103, 165] on input "range" at bounding box center [132, 168] width 58 height 7
type input "1.1"
type input "1"
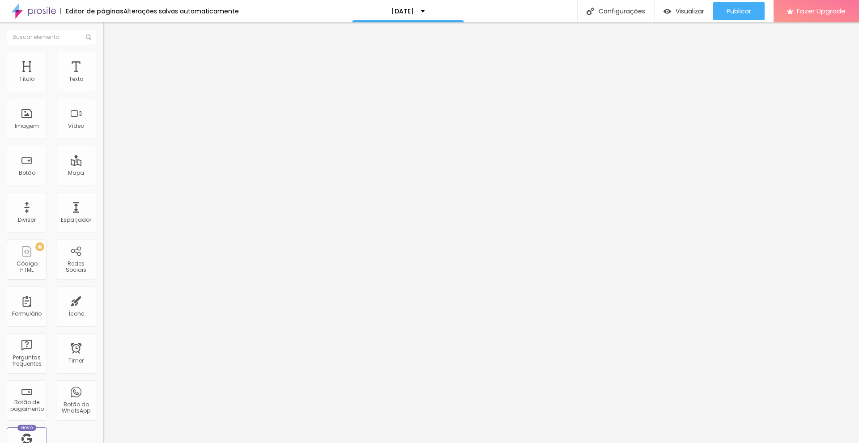
type input "0.9"
type input "1"
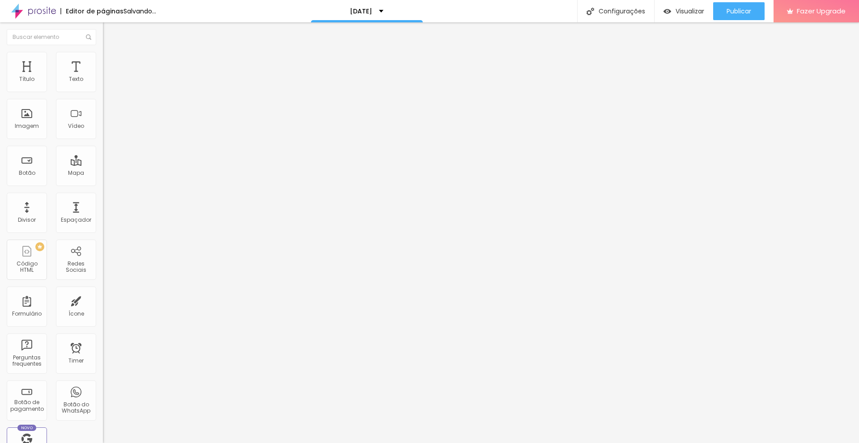
click at [103, 418] on input "range" at bounding box center [132, 421] width 58 height 7
type input "7"
type input "8"
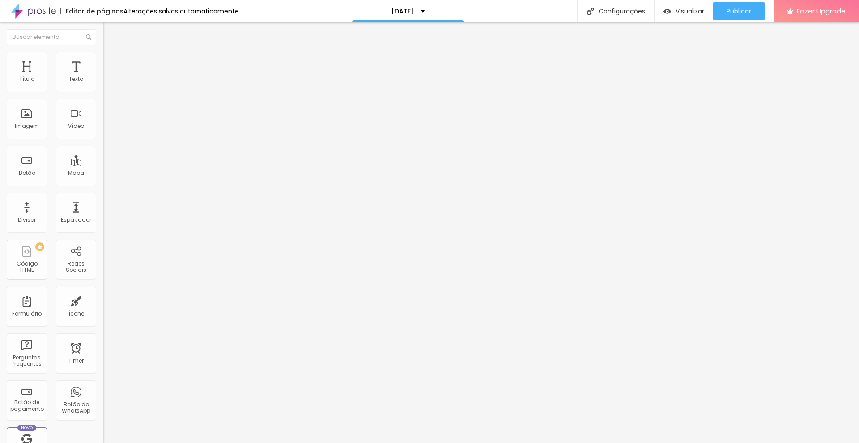
type input "7"
type input "6"
type input "5"
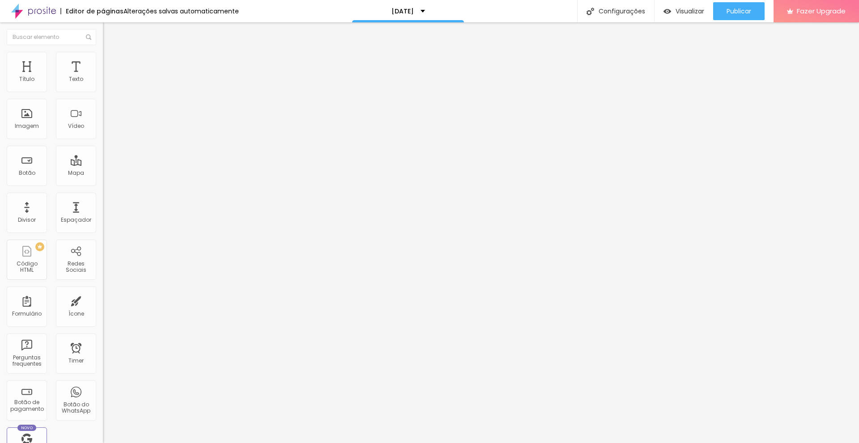
type input "5"
type input "4"
type input "3"
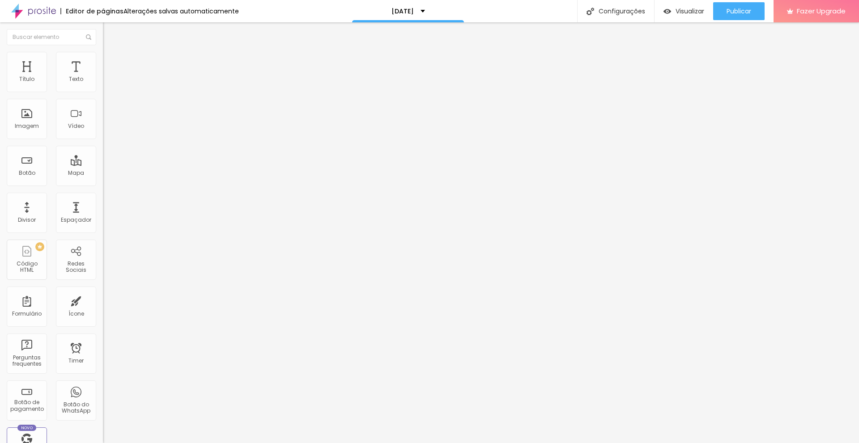
type input "2"
type input "1"
type input "0"
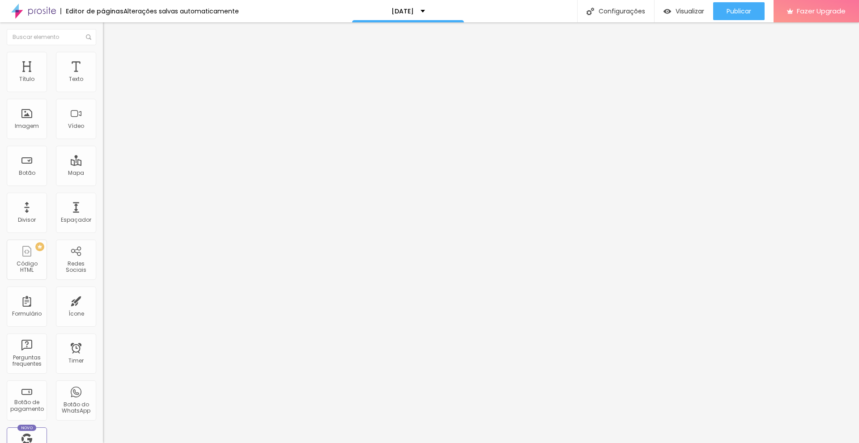
type input "0"
drag, startPoint x: 41, startPoint y: 142, endPoint x: 19, endPoint y: 143, distance: 22.4
click at [110, 35] on img "button" at bounding box center [113, 32] width 7 height 7
click at [111, 62] on span "Avançado" at bounding box center [126, 58] width 30 height 8
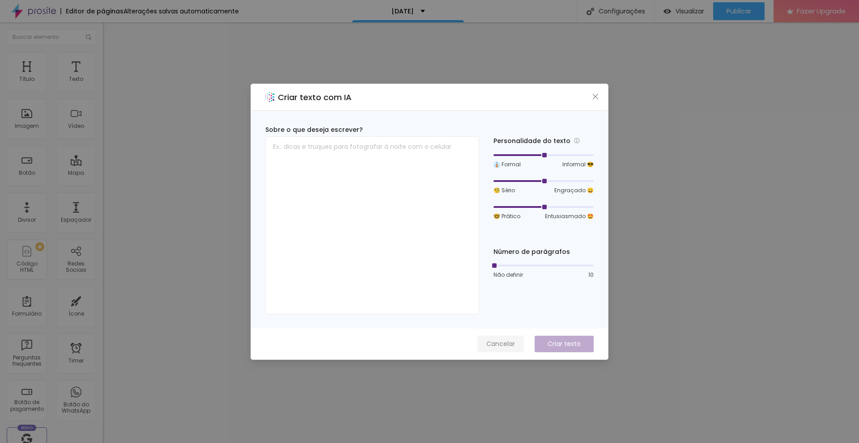
click at [494, 340] on span "Cancelar" at bounding box center [500, 344] width 29 height 9
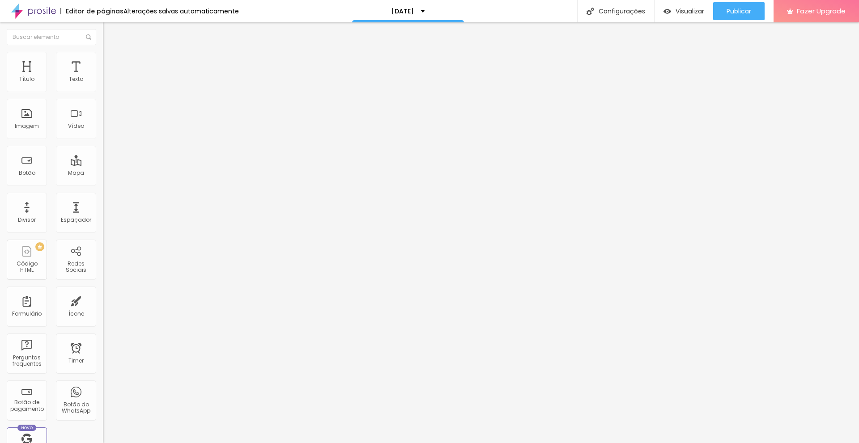
click at [111, 53] on span "Estilo" at bounding box center [118, 49] width 14 height 8
click at [103, 25] on button "Editar Texto" at bounding box center [154, 32] width 103 height 21
click at [70, 72] on div "Texto" at bounding box center [76, 72] width 40 height 40
click at [64, 84] on div "Texto" at bounding box center [76, 72] width 40 height 40
click at [103, 61] on li "Avançado" at bounding box center [154, 56] width 103 height 9
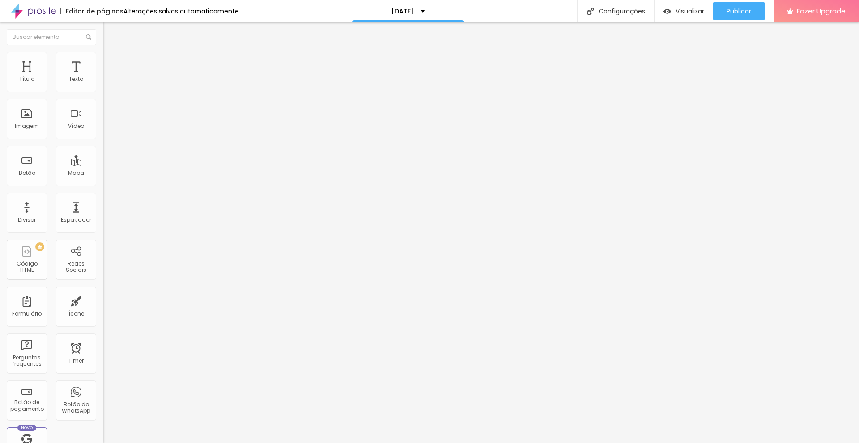
click at [110, 34] on img "button" at bounding box center [113, 32] width 7 height 7
click at [72, 79] on div "Texto" at bounding box center [76, 79] width 14 height 6
type input "15"
type input "8"
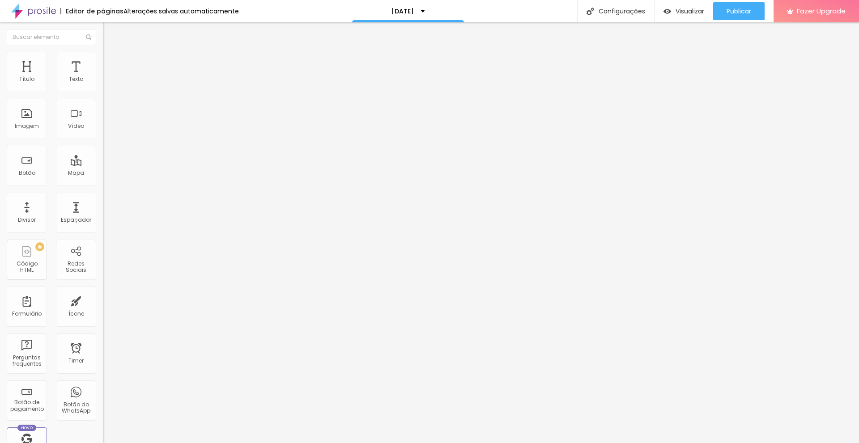
type input "8"
type input "9"
type input "10"
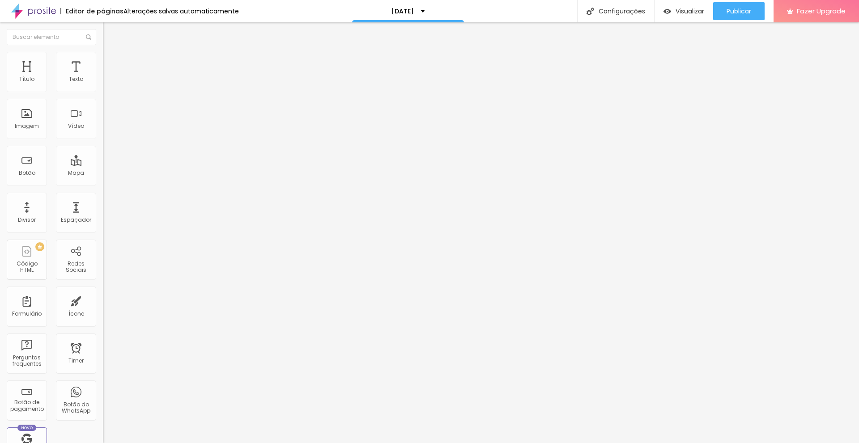
type input "11"
type input "12"
type input "13"
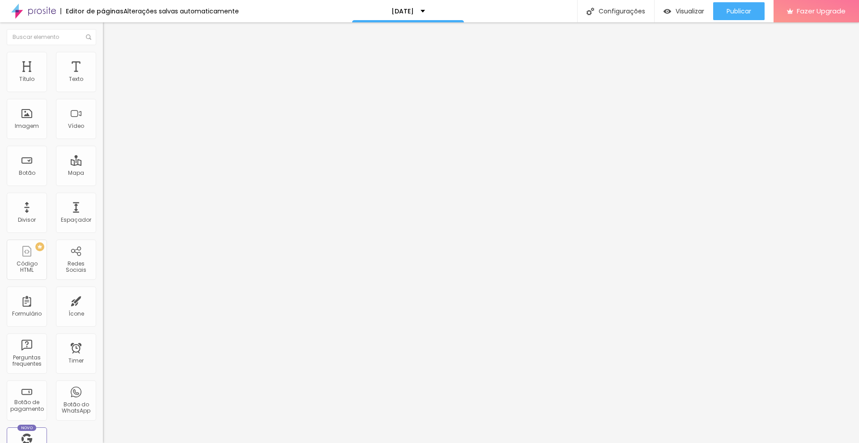
type input "13"
type input "14"
type input "15"
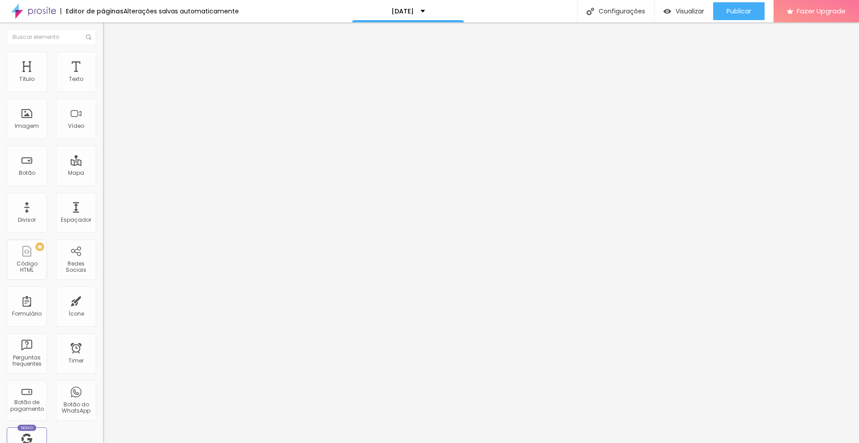
type input "16"
type input "17"
type input "18"
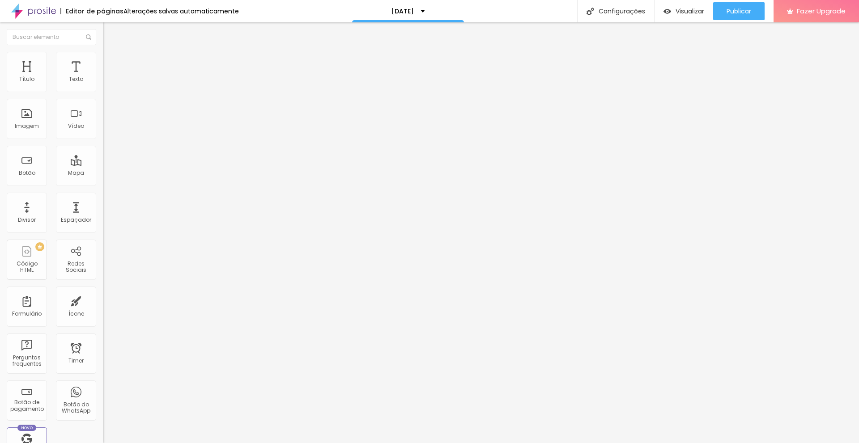
type input "18"
type input "19"
type input "20"
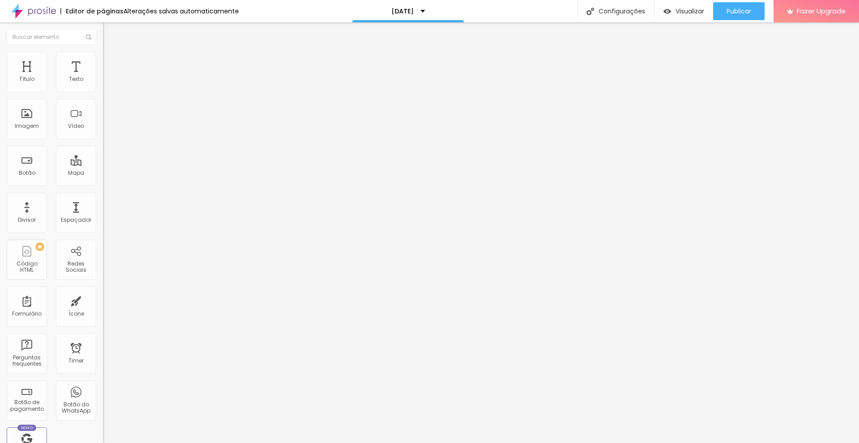
type input "21"
type input "22"
type input "23"
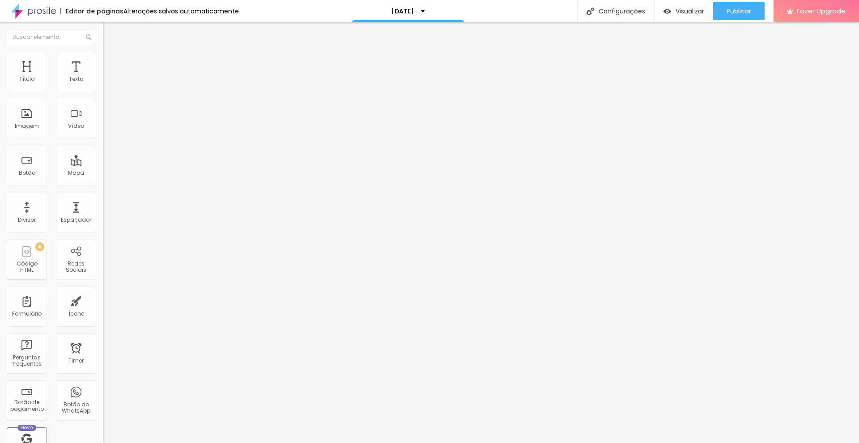
type input "23"
type input "24"
type input "29"
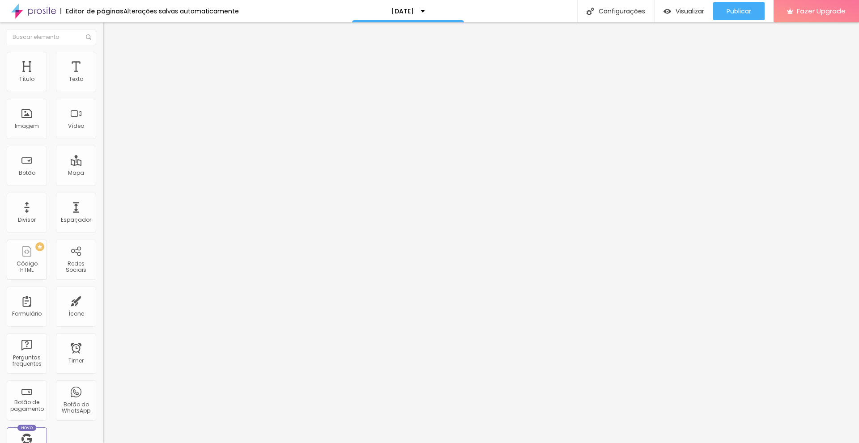
type input "30"
type input "31"
type input "32"
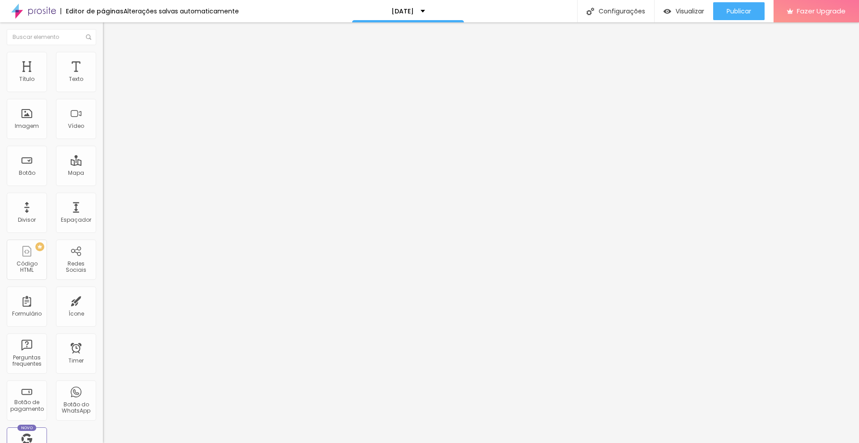
type input "32"
type input "31"
type input "27"
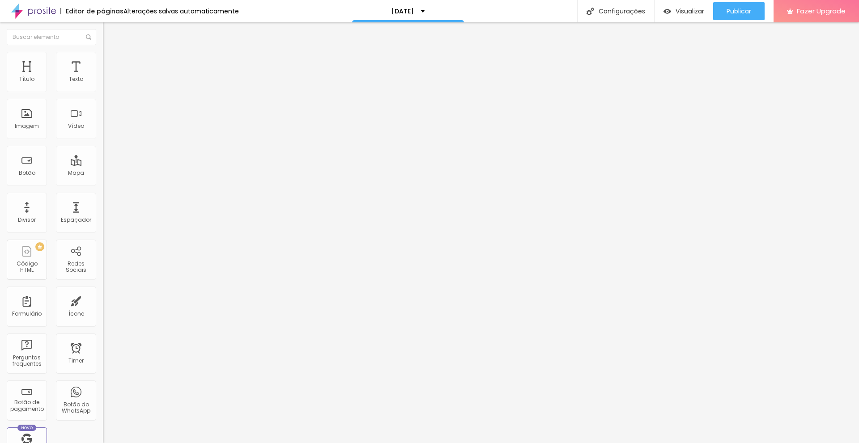
type input "24"
type input "22"
type input "20"
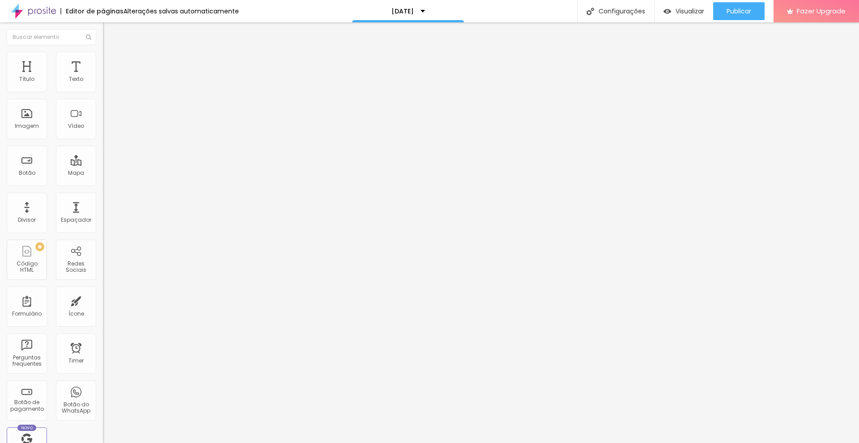
type input "20"
type input "19"
type input "17"
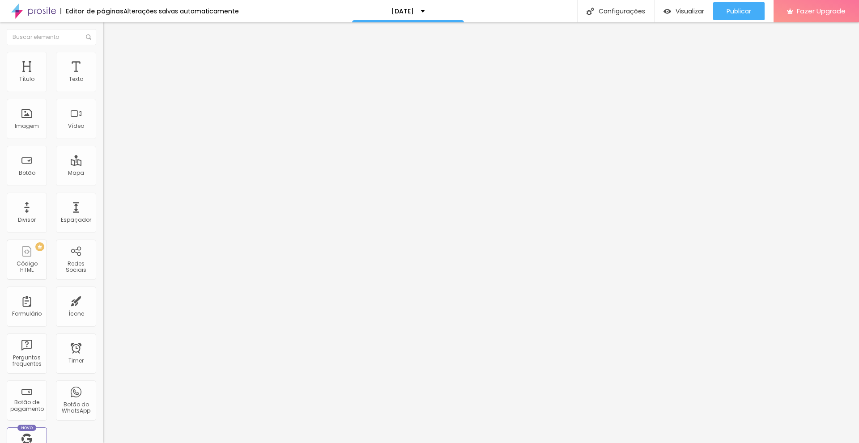
type input "16"
type input "15"
type input "14"
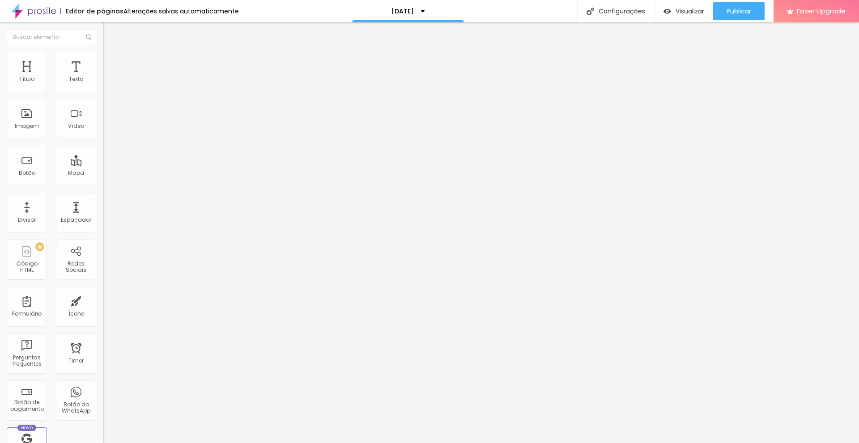
type input "14"
type input "13"
type input "14"
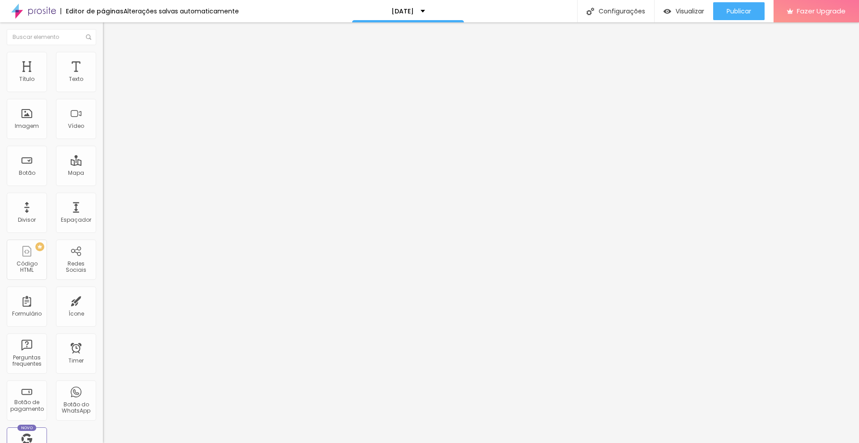
type input "15"
type input "16"
type input "17"
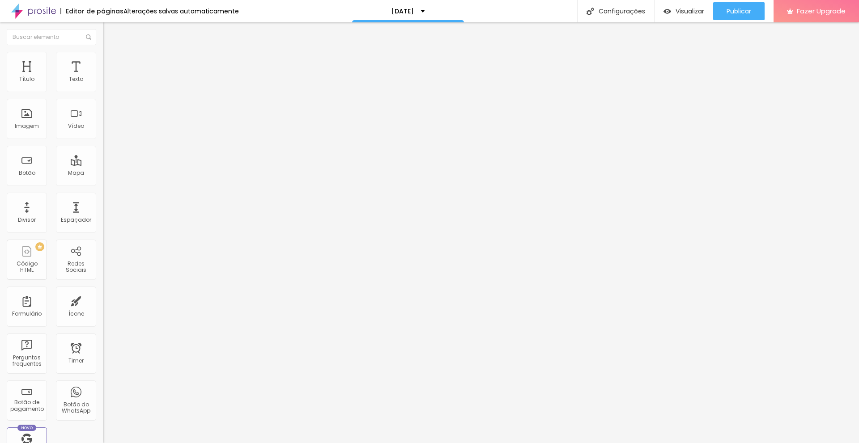
type input "17"
type input "18"
type input "19"
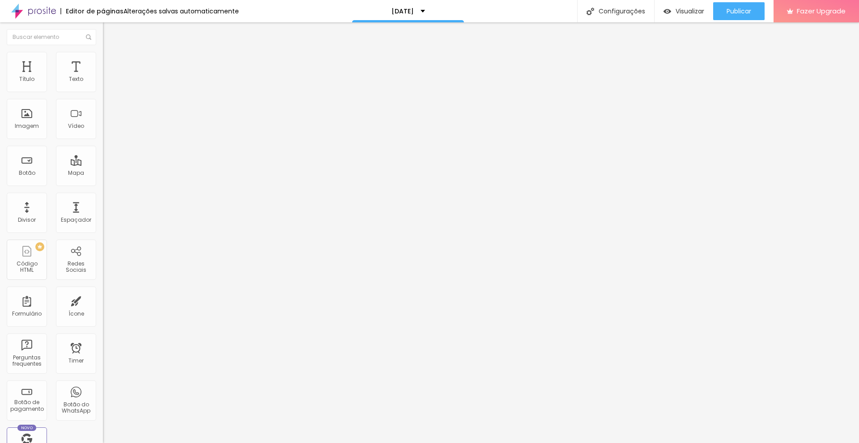
type input "20"
type input "21"
type input "22"
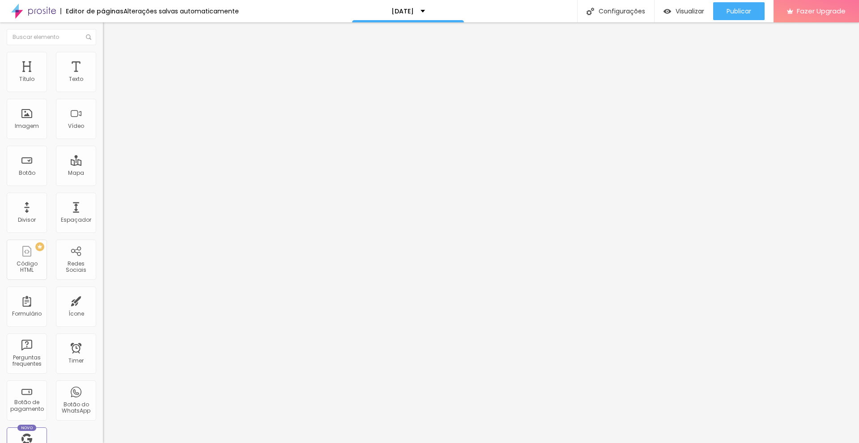
type input "22"
drag, startPoint x: 36, startPoint y: 88, endPoint x: 52, endPoint y: 79, distance: 18.0
type input "22"
click at [103, 165] on input "range" at bounding box center [132, 168] width 58 height 7
click at [111, 61] on span "Avançado" at bounding box center [126, 58] width 30 height 8
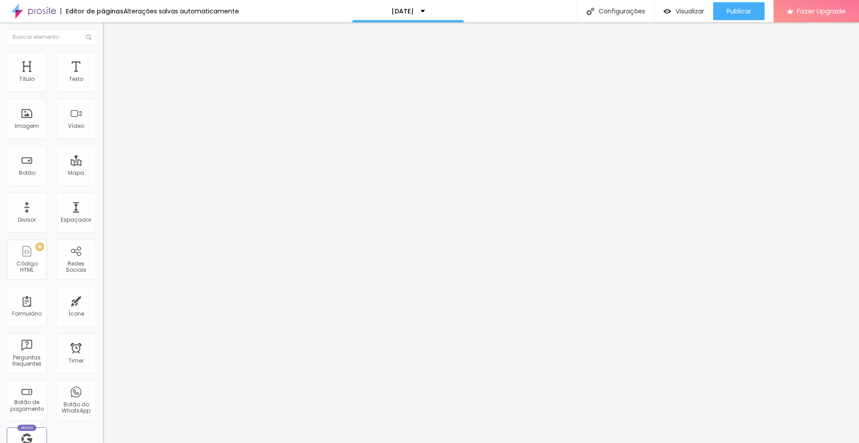
click at [111, 53] on span "Estilo" at bounding box center [118, 49] width 14 height 8
drag, startPoint x: 17, startPoint y: 64, endPoint x: 77, endPoint y: 59, distance: 59.3
click at [103, 59] on li "Avançado" at bounding box center [154, 56] width 103 height 9
click at [103, 345] on input "text" at bounding box center [156, 349] width 107 height 9
click at [103, 320] on input "text" at bounding box center [156, 324] width 107 height 9
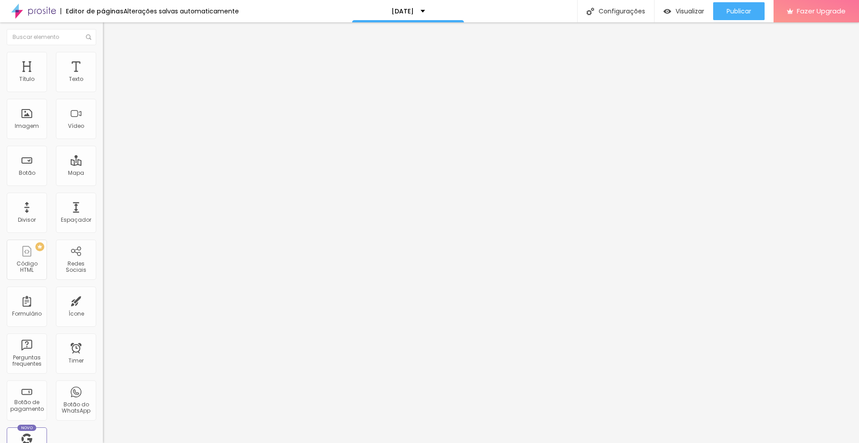
click at [103, 188] on div "10 Espaço de baixo" at bounding box center [154, 251] width 103 height 127
drag, startPoint x: 100, startPoint y: 68, endPoint x: 27, endPoint y: 123, distance: 91.7
click at [103, 77] on span "Trocar imagem" at bounding box center [127, 73] width 49 height 8
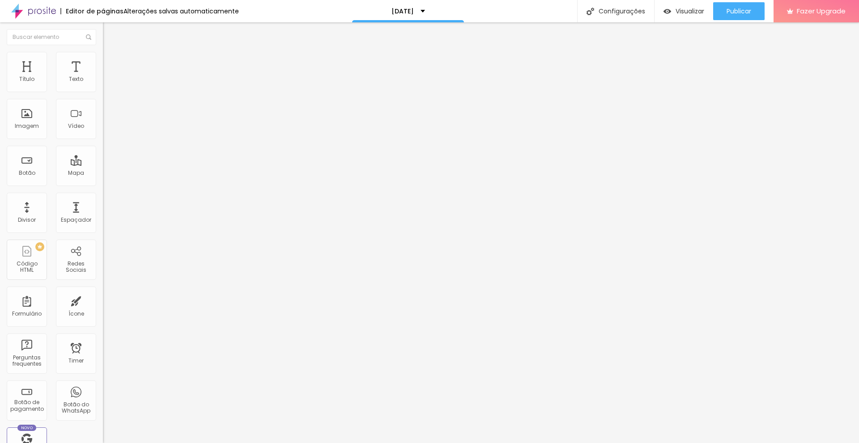
click at [103, 76] on div "Trocar imagem" at bounding box center [154, 73] width 103 height 6
click at [111, 61] on span "Estilo" at bounding box center [118, 58] width 14 height 8
type input "51"
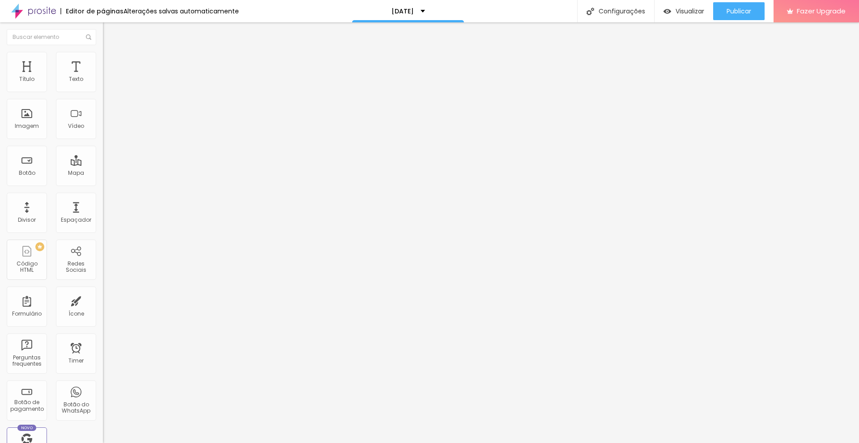
type input "51"
type input "56"
type input "61"
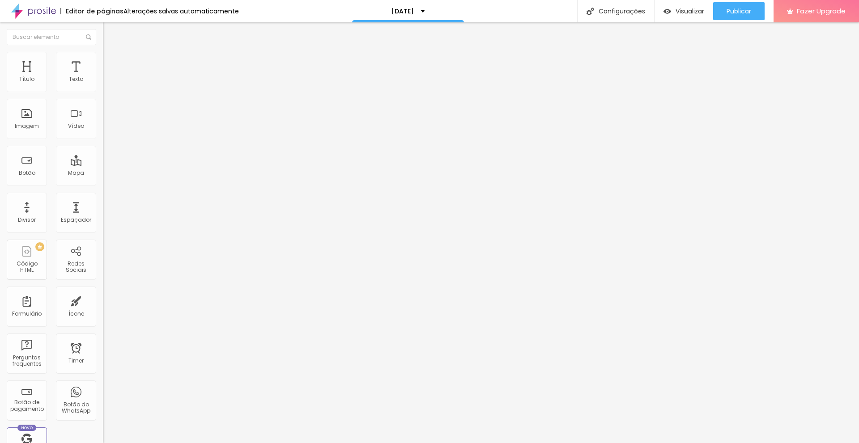
type input "67"
type input "72"
type input "74"
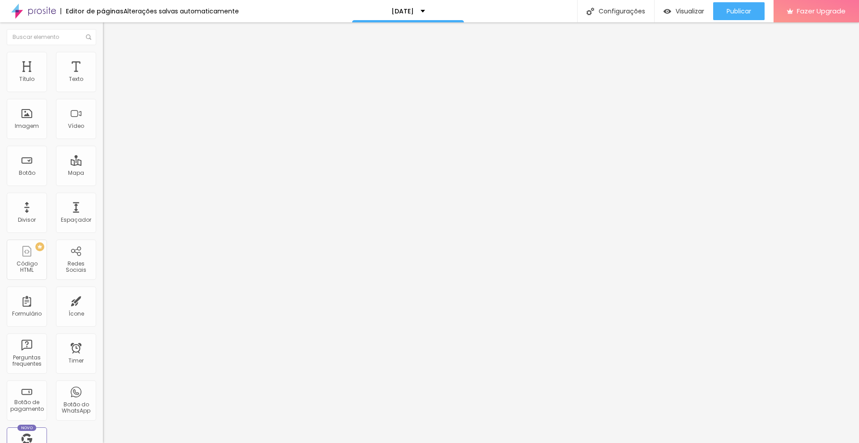
type input "74"
type input "76"
type input "77"
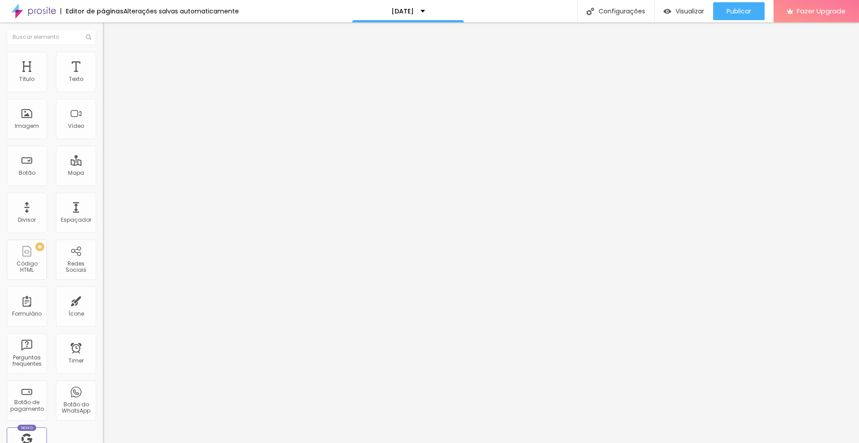
type input "79"
type input "81"
type input "86"
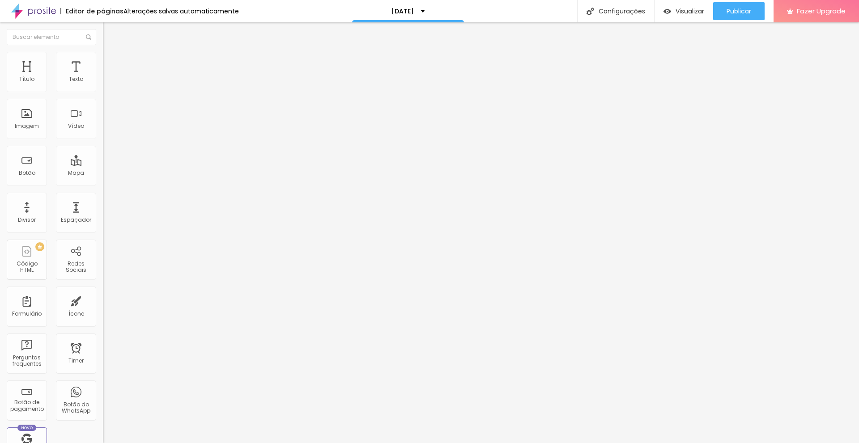
type input "86"
type input "100"
type input "114"
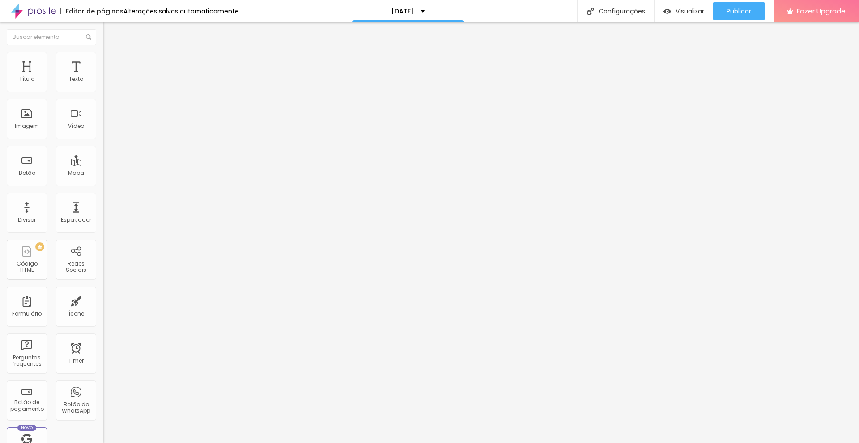
type input "128"
type input "142"
type input "155"
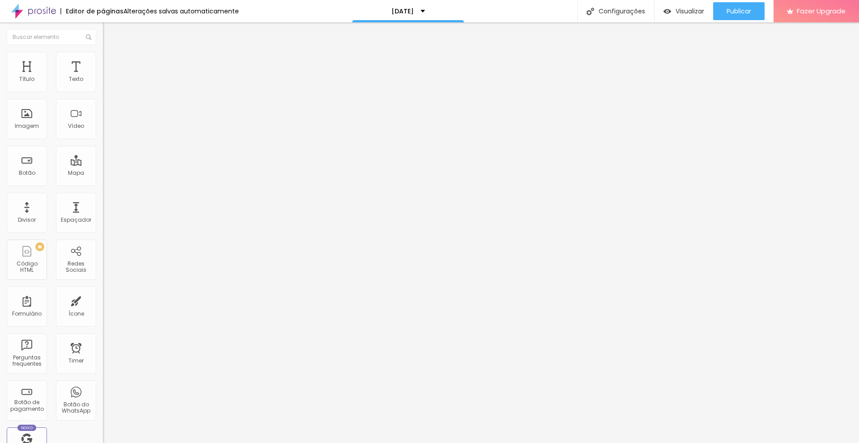
type input "155"
type input "163"
type input "166"
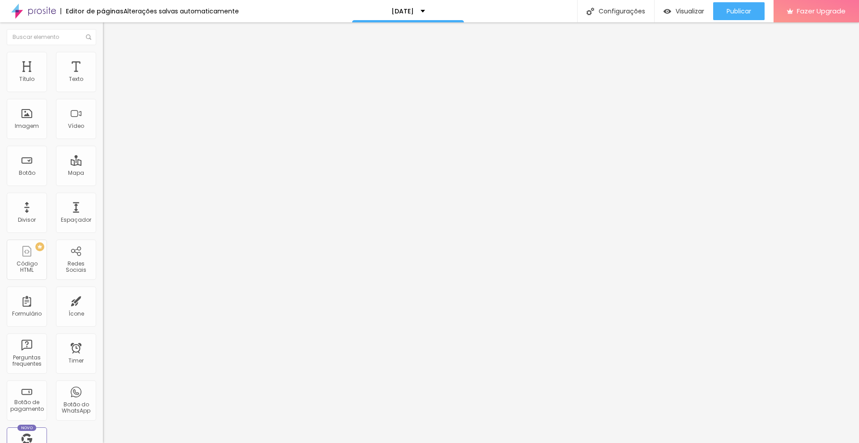
type input "168"
type input "170"
type input "168"
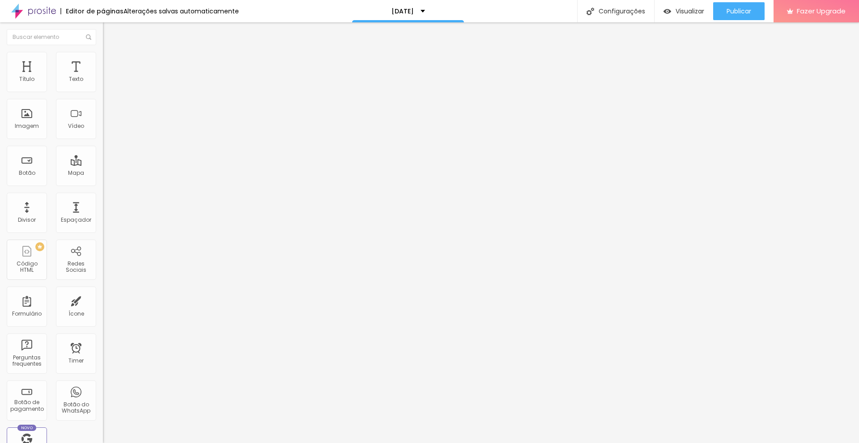
type input "168"
type input "166"
type input "165"
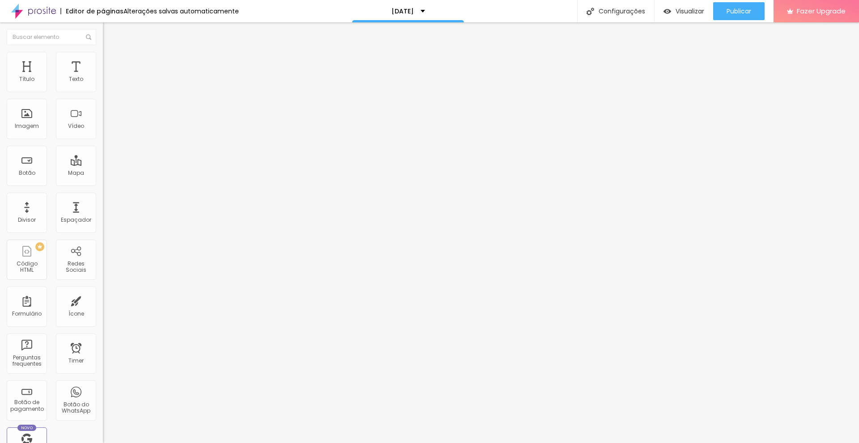
type input "163"
drag, startPoint x: 18, startPoint y: 111, endPoint x: 37, endPoint y: 119, distance: 20.4
click at [103, 196] on input "range" at bounding box center [132, 199] width 58 height 7
drag, startPoint x: 81, startPoint y: 98, endPoint x: 102, endPoint y: 107, distance: 23.0
click at [103, 92] on input "range" at bounding box center [132, 88] width 58 height 7
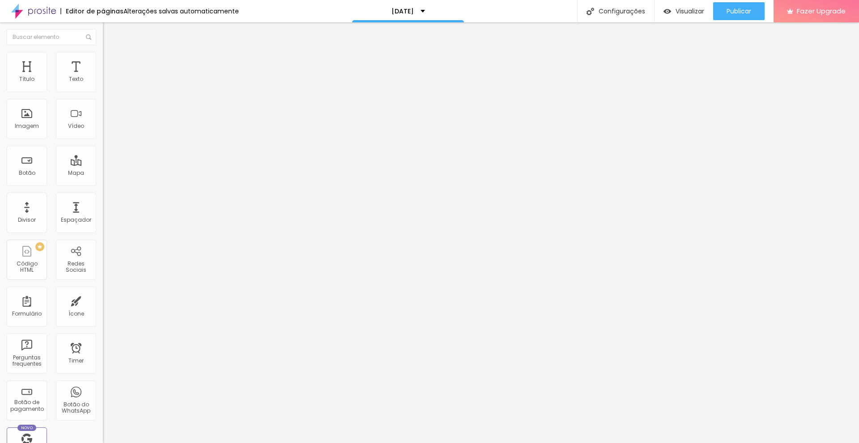
click at [103, 92] on input "range" at bounding box center [132, 88] width 58 height 7
click at [111, 63] on span "Avançado" at bounding box center [126, 67] width 30 height 8
drag, startPoint x: 24, startPoint y: 89, endPoint x: 31, endPoint y: 94, distance: 9.6
click at [103, 174] on input "range" at bounding box center [132, 177] width 58 height 7
click at [103, 56] on img at bounding box center [107, 56] width 8 height 8
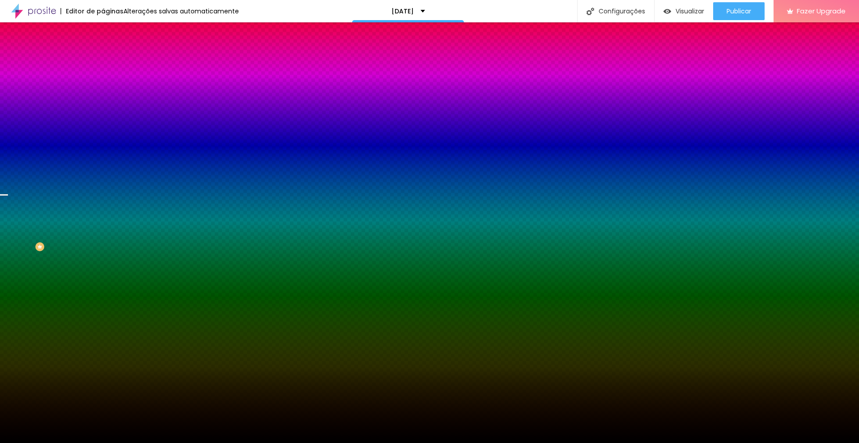
click at [103, 82] on span "Trocar imagem" at bounding box center [127, 79] width 49 height 8
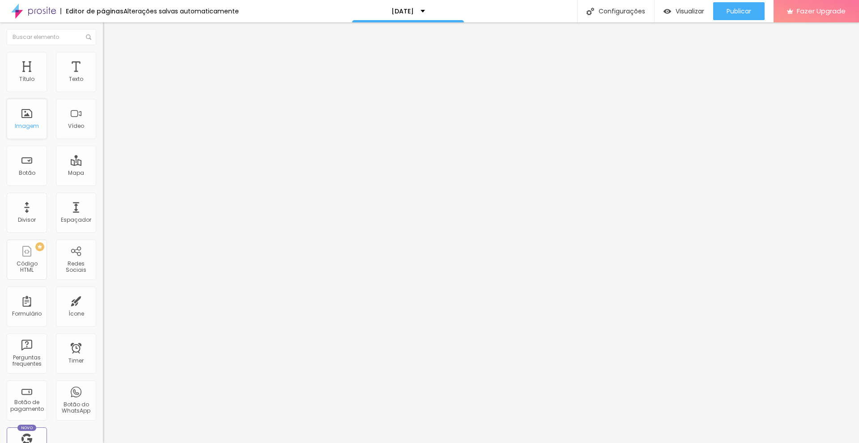
click at [26, 118] on div "Imagem" at bounding box center [27, 119] width 40 height 40
click at [103, 53] on img at bounding box center [107, 56] width 8 height 8
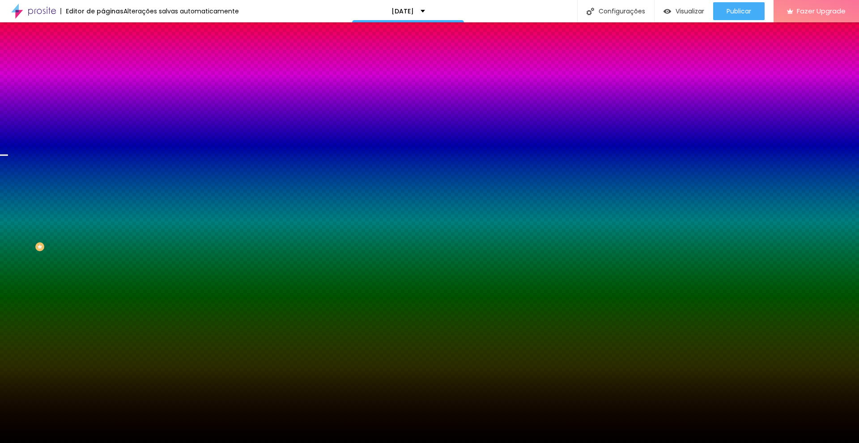
click at [103, 82] on span "Trocar imagem" at bounding box center [127, 79] width 49 height 8
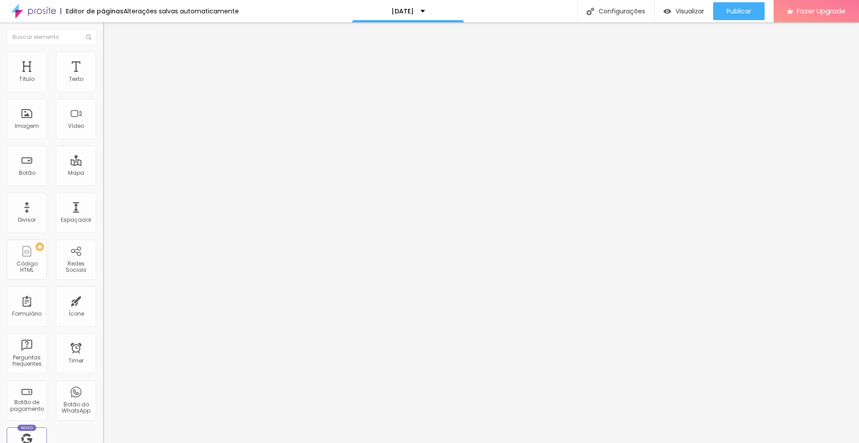
click at [111, 61] on span "Estilo" at bounding box center [118, 58] width 14 height 8
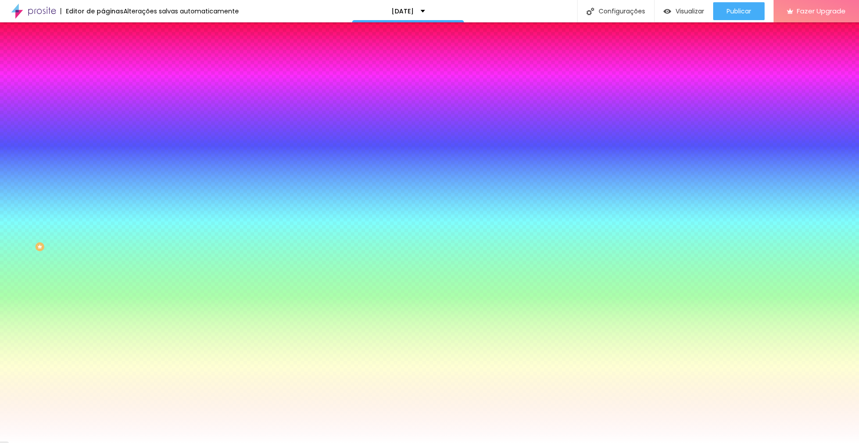
click at [103, 82] on span "Trocar imagem" at bounding box center [127, 79] width 49 height 8
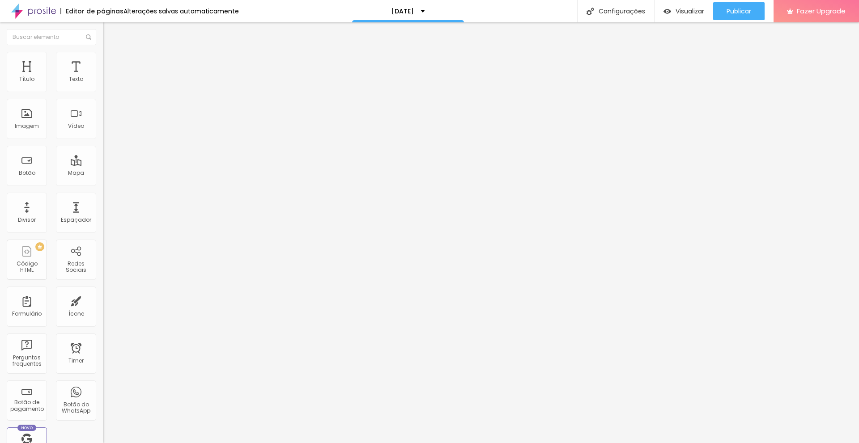
click at [103, 77] on span "Trocar imagem" at bounding box center [127, 73] width 49 height 8
click at [103, 184] on input "https://" at bounding box center [156, 179] width 107 height 9
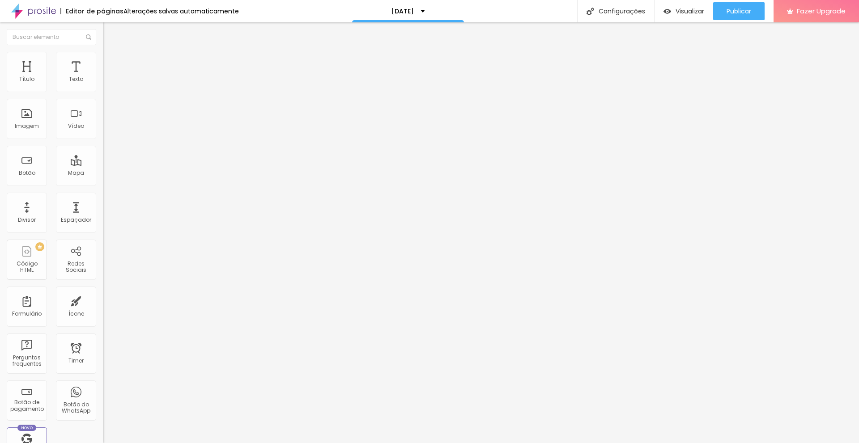
click at [103, 184] on input "https://" at bounding box center [156, 179] width 107 height 9
paste input "/"
click at [103, 200] on div "Texto CONTRATAR AGORA Alinhamento Tamanho Normal Pequeno Normal Grande Link URL…" at bounding box center [154, 135] width 103 height 130
click at [103, 184] on input "https://" at bounding box center [156, 179] width 107 height 9
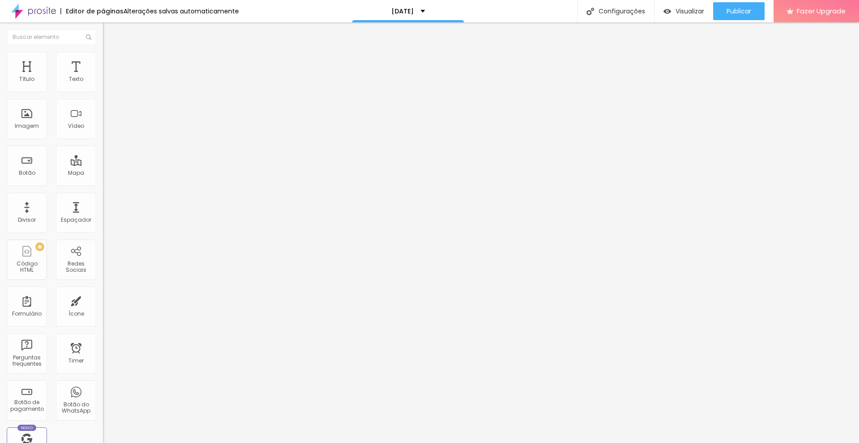
paste input "/"
click at [103, 228] on div "Editar Botão Conteúdo Estilo Avançado Texto CONTRATAR AGORA Alinhamento Tamanho…" at bounding box center [154, 232] width 103 height 421
click at [103, 184] on input "https://" at bounding box center [156, 179] width 107 height 9
paste input "/"
click at [730, 8] on span "Publicar" at bounding box center [739, 11] width 25 height 7
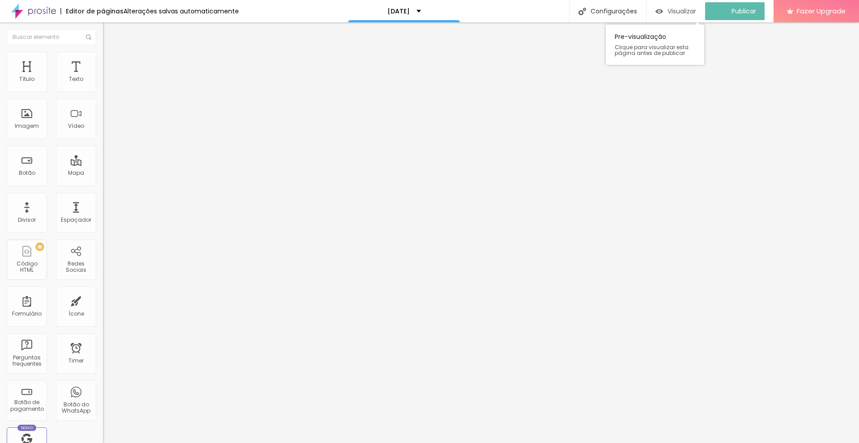
click at [690, 6] on div "Visualizar" at bounding box center [676, 11] width 41 height 18
